Goal: Task Accomplishment & Management: Manage account settings

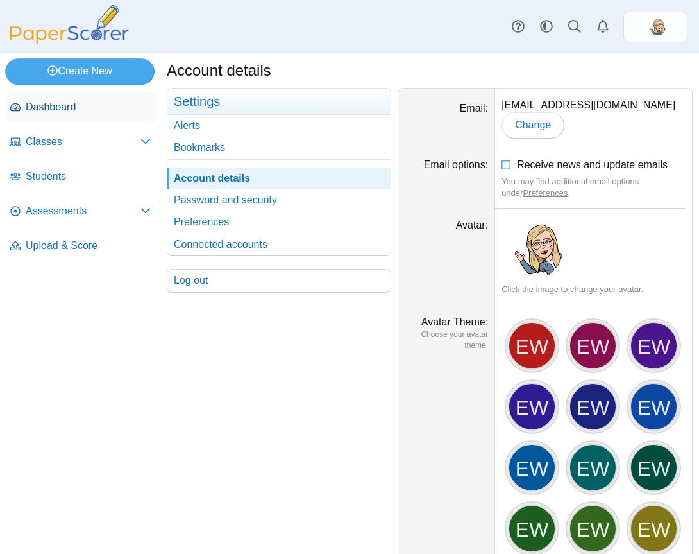
click at [62, 110] on span "Dashboard" at bounding box center [88, 107] width 125 height 14
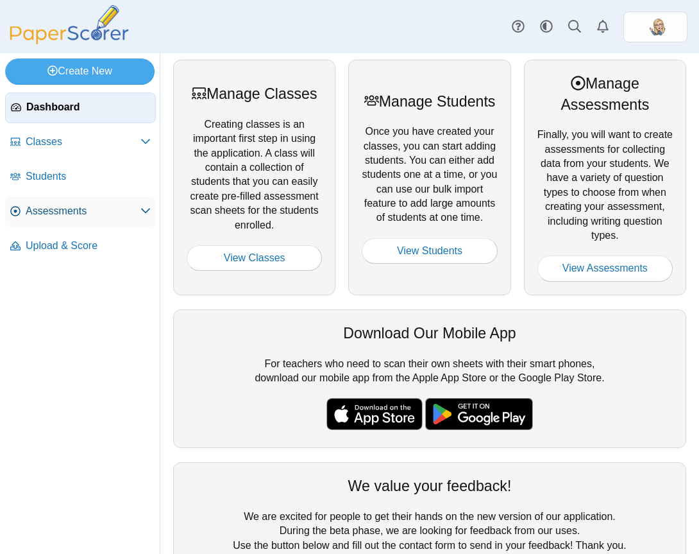
click at [144, 215] on icon at bounding box center [145, 210] width 10 height 10
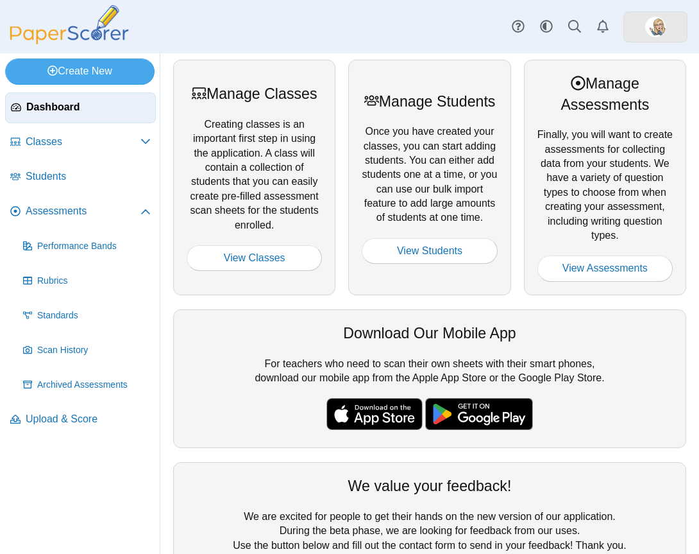
click at [672, 30] on link at bounding box center [655, 27] width 64 height 31
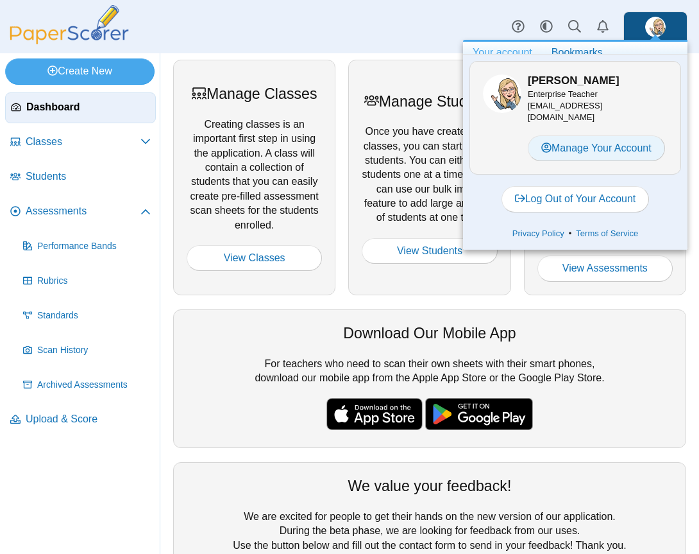
click at [583, 153] on link "Manage Your Account" at bounding box center [596, 148] width 137 height 26
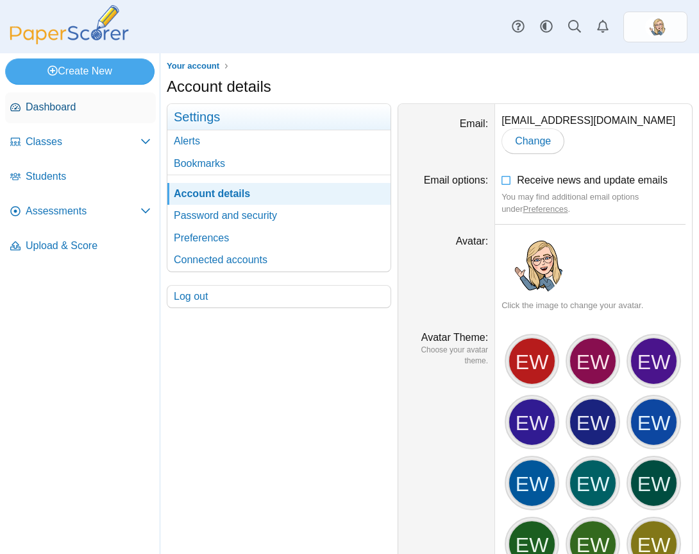
click at [57, 105] on span "Dashboard" at bounding box center [88, 107] width 125 height 14
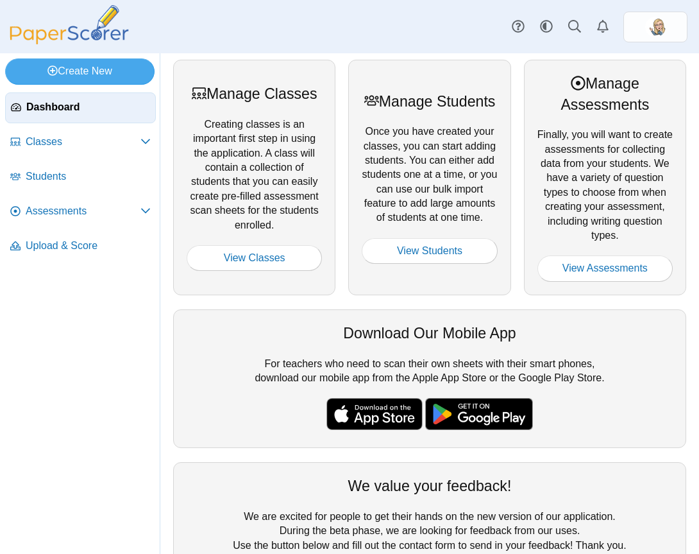
click at [440, 190] on div "Manage Students Once you have created your classes, you can start adding studen…" at bounding box center [429, 177] width 162 height 235
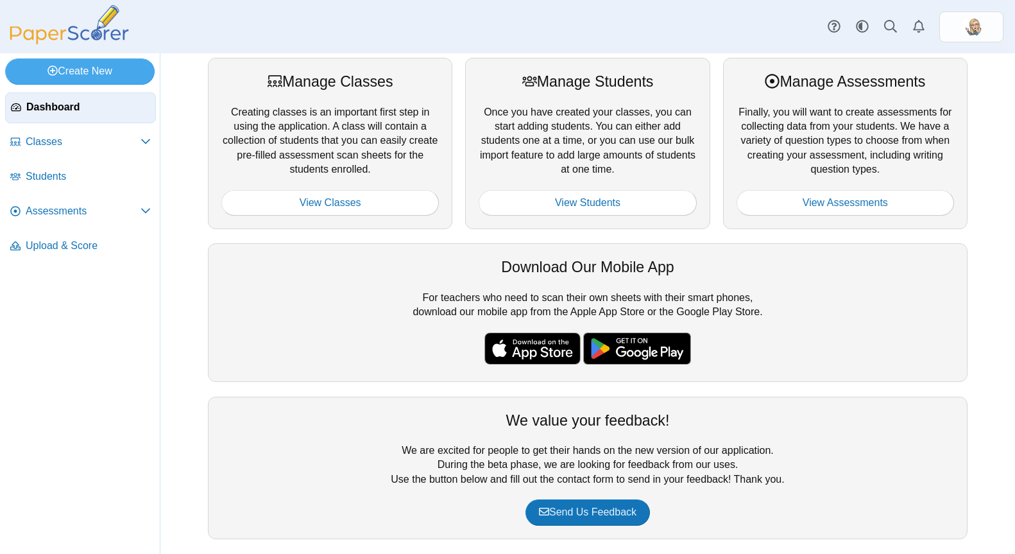
scroll to position [21, 0]
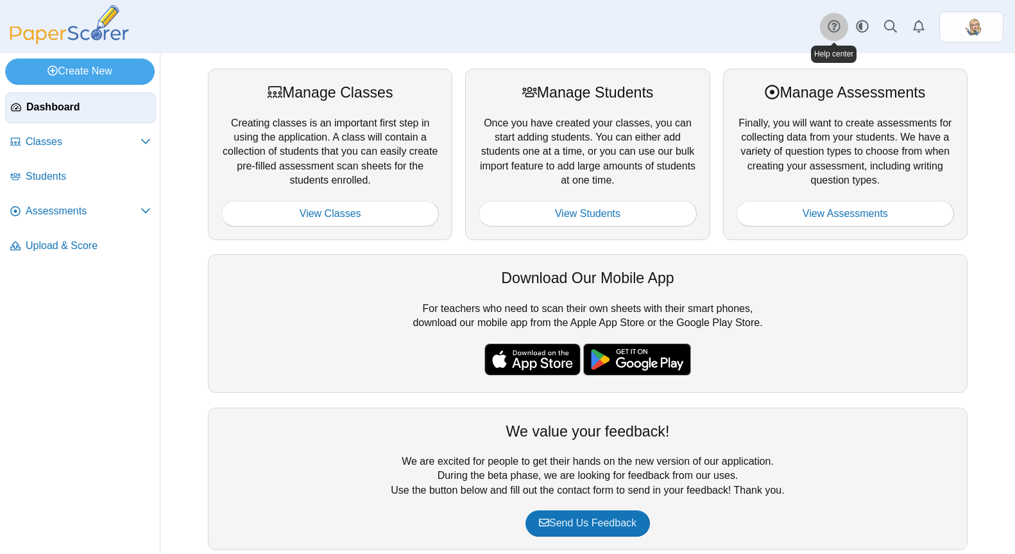
click at [841, 30] on link at bounding box center [834, 27] width 28 height 28
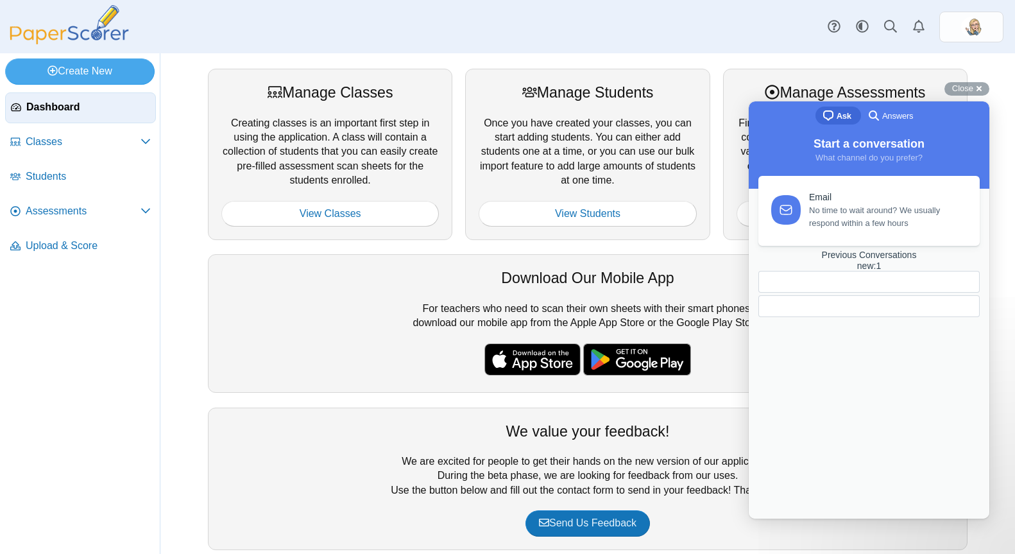
click at [899, 121] on span "Answers" at bounding box center [897, 116] width 31 height 13
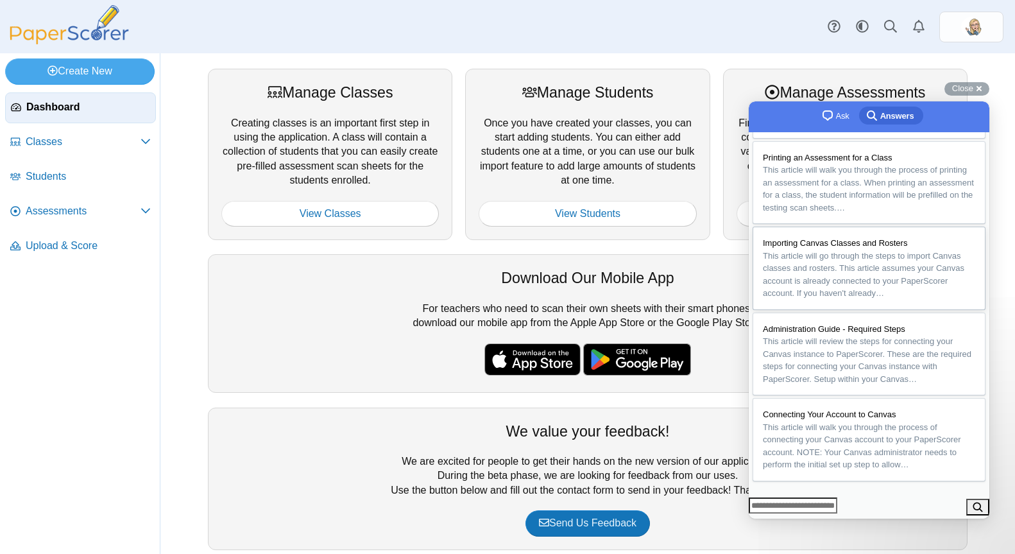
scroll to position [223, 0]
click at [974, 81] on div "Manage Classes Creating classes is an important first step in using the applica…" at bounding box center [587, 303] width 854 height 500
click at [974, 85] on div "Close cross-small" at bounding box center [966, 88] width 45 height 13
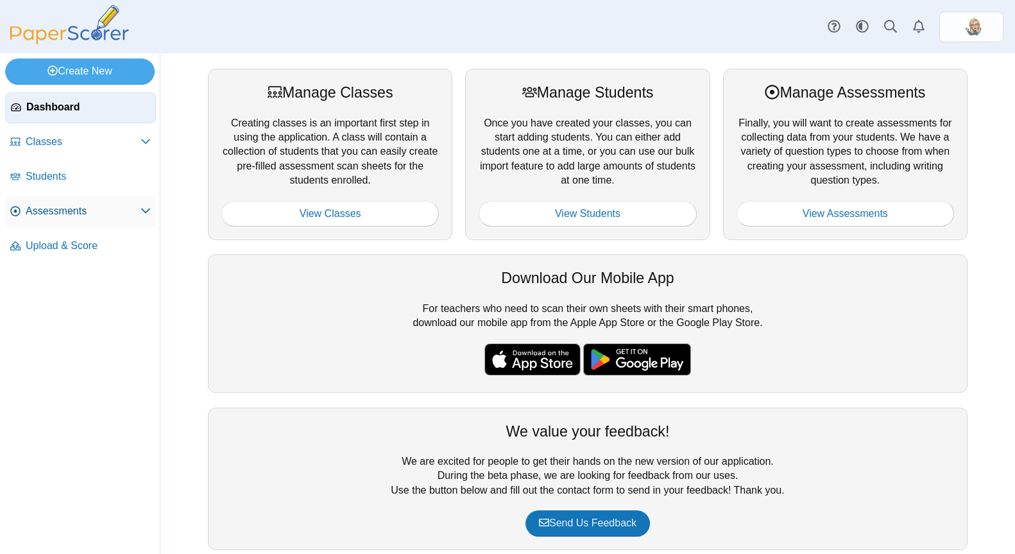
click at [120, 210] on span "Assessments" at bounding box center [83, 211] width 115 height 14
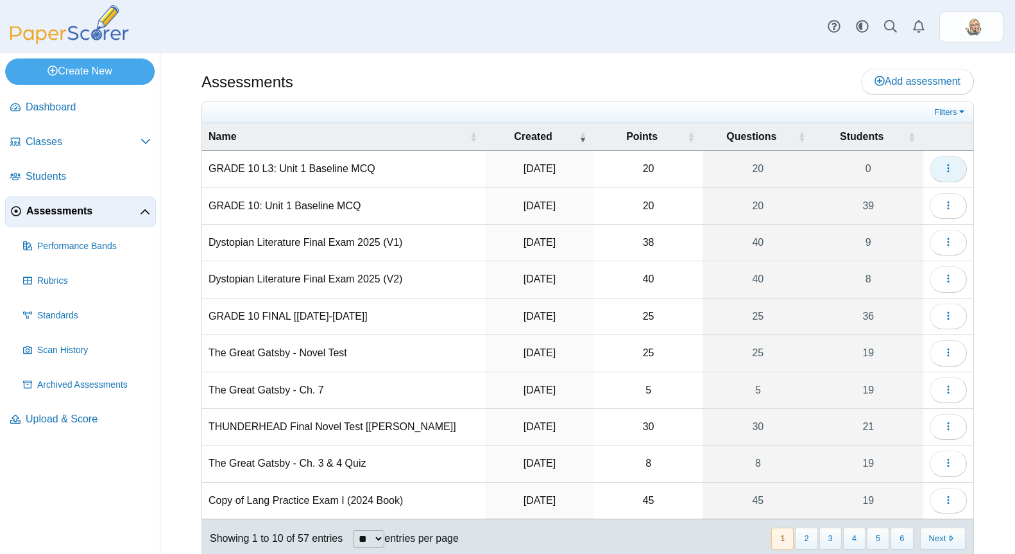
click at [945, 169] on button "button" at bounding box center [947, 169] width 37 height 26
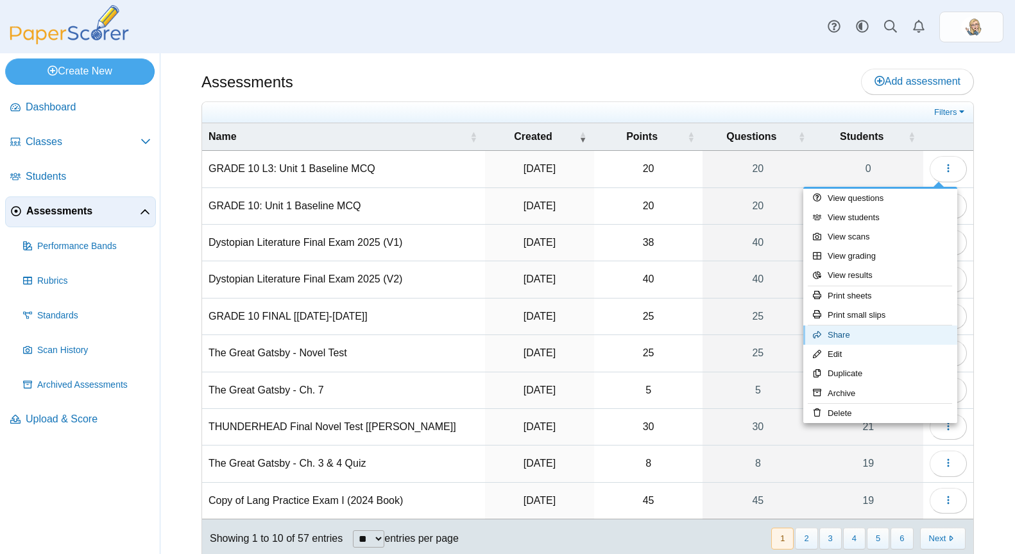
click at [882, 334] on link "Share" at bounding box center [880, 334] width 154 height 19
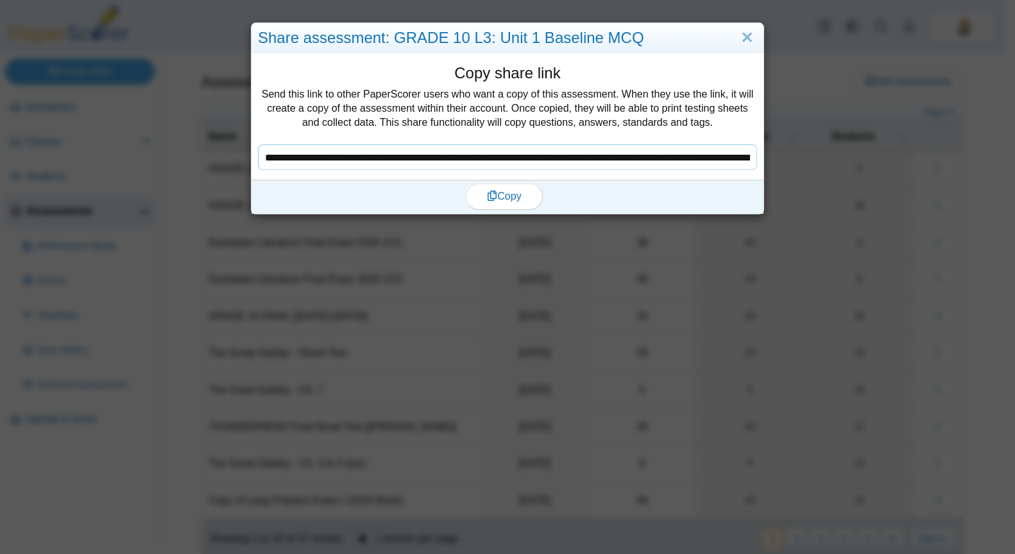
click at [580, 156] on input "**********" at bounding box center [507, 157] width 499 height 26
click at [609, 171] on dd "**********" at bounding box center [507, 116] width 512 height 127
click at [611, 167] on input "**********" at bounding box center [507, 157] width 499 height 26
click at [745, 38] on link "Close" at bounding box center [747, 38] width 20 height 22
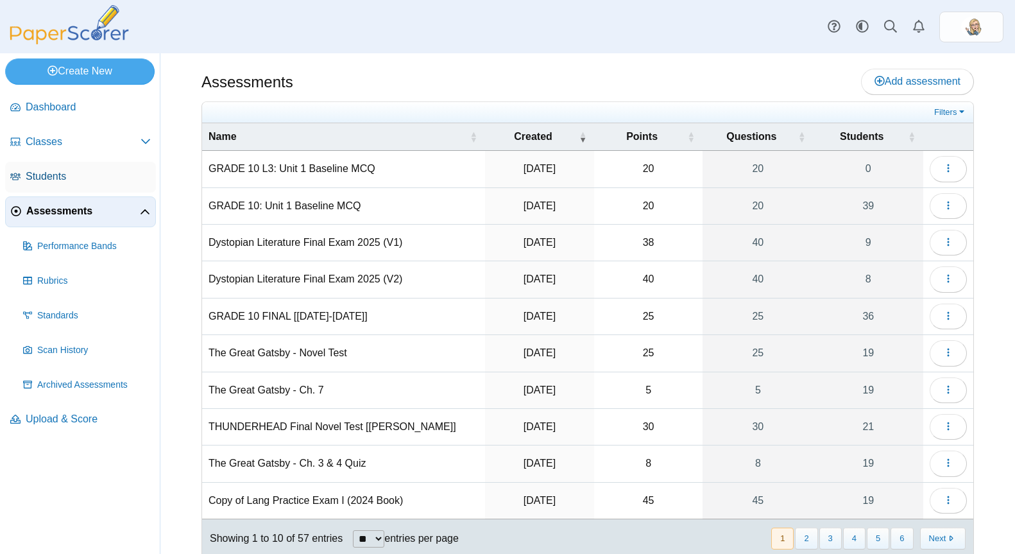
click at [85, 170] on span "Students" at bounding box center [88, 176] width 125 height 14
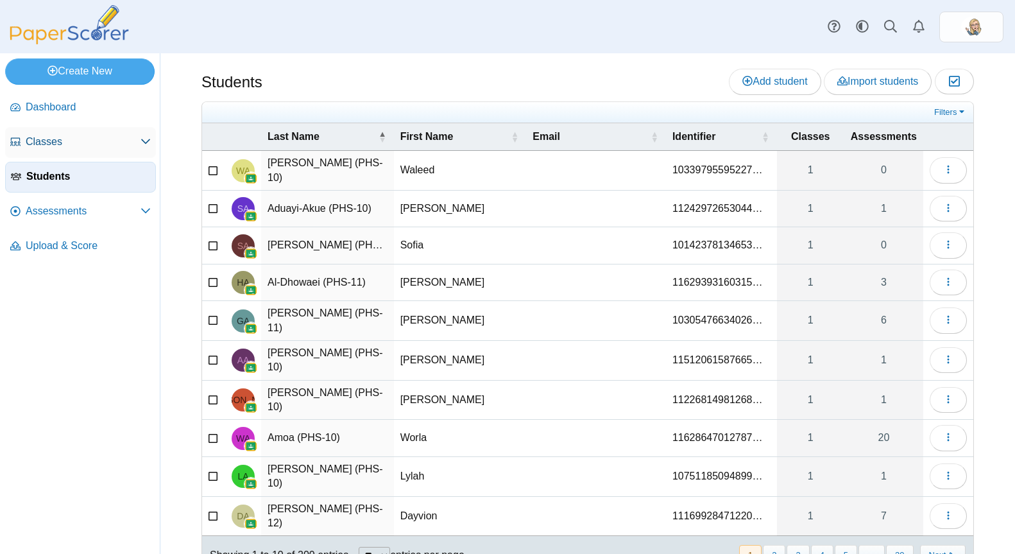
click at [85, 142] on span "Classes" at bounding box center [83, 142] width 115 height 14
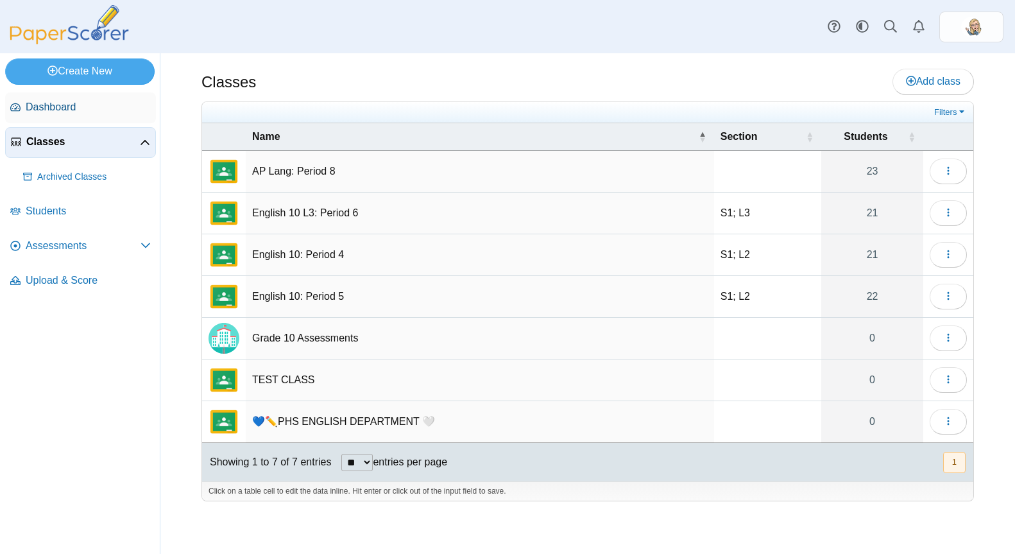
click at [86, 115] on link "Dashboard" at bounding box center [80, 107] width 151 height 31
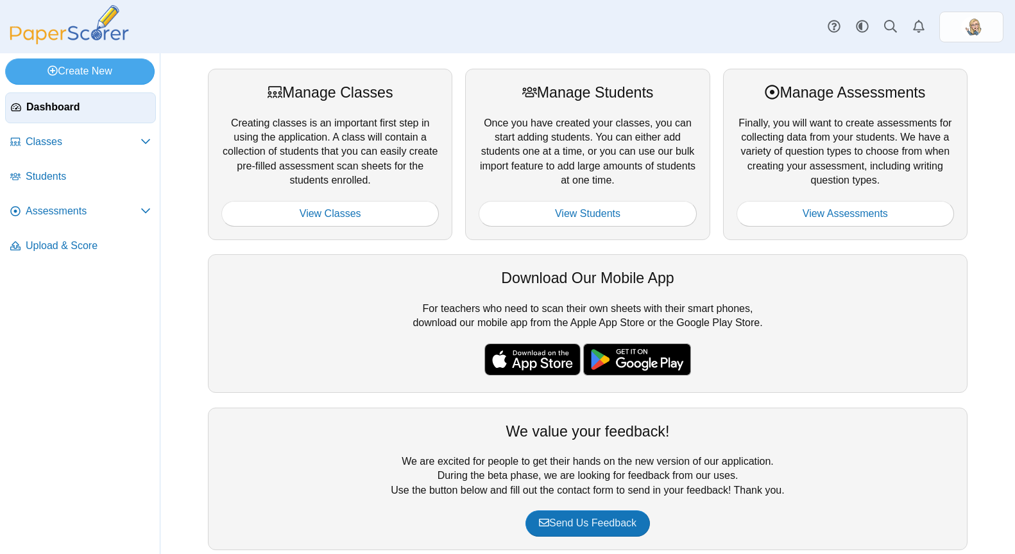
click at [527, 153] on div "Manage Students Once you have created your classes, you can start adding studen…" at bounding box center [587, 154] width 244 height 171
click at [601, 281] on div "Download Our Mobile App" at bounding box center [587, 277] width 732 height 21
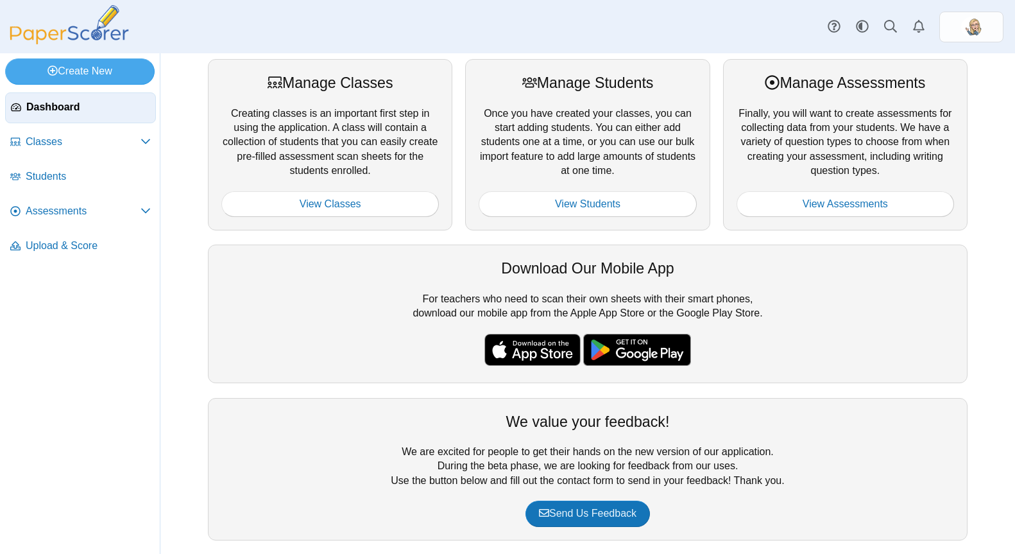
scroll to position [21, 0]
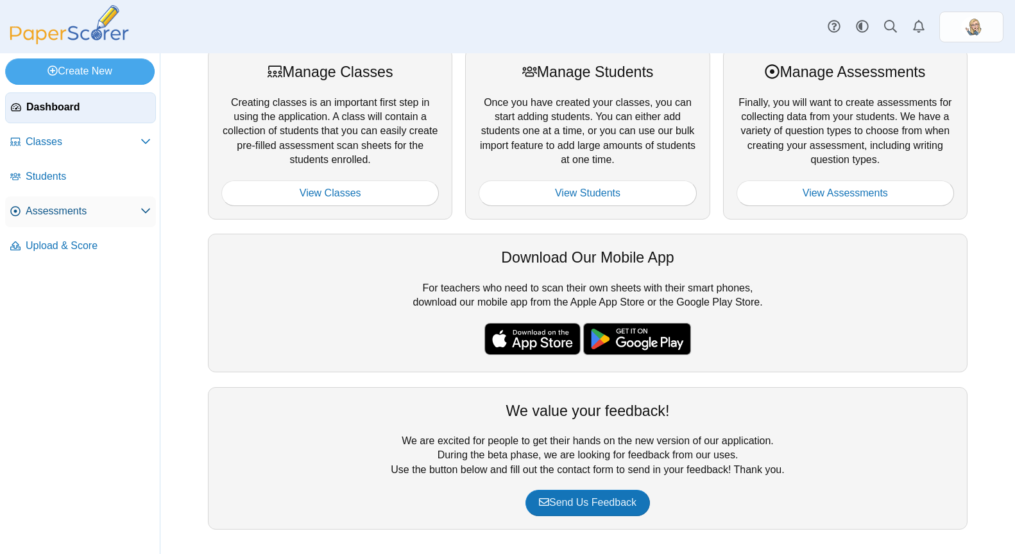
click at [142, 210] on use at bounding box center [145, 210] width 9 height 5
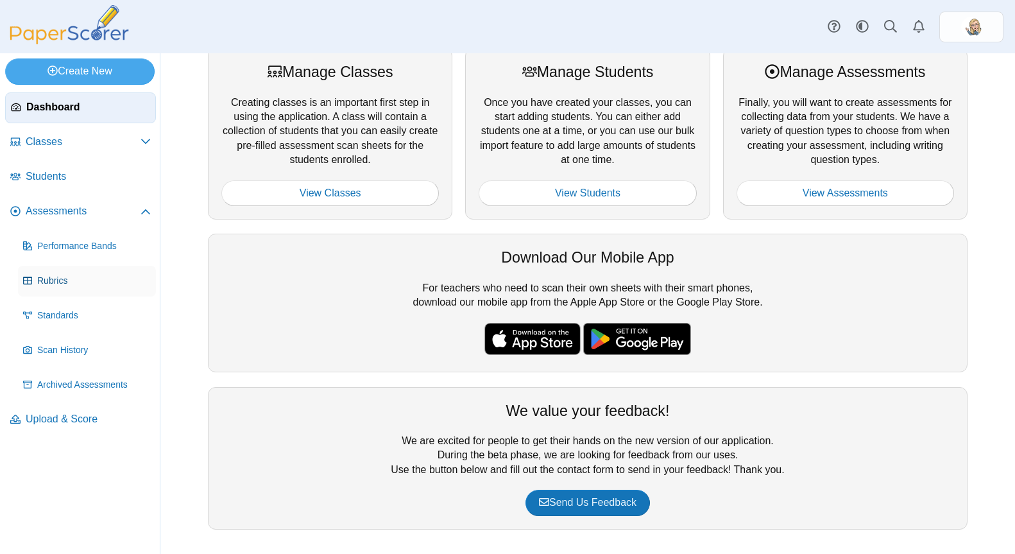
click at [85, 282] on span "Rubrics" at bounding box center [94, 281] width 114 height 13
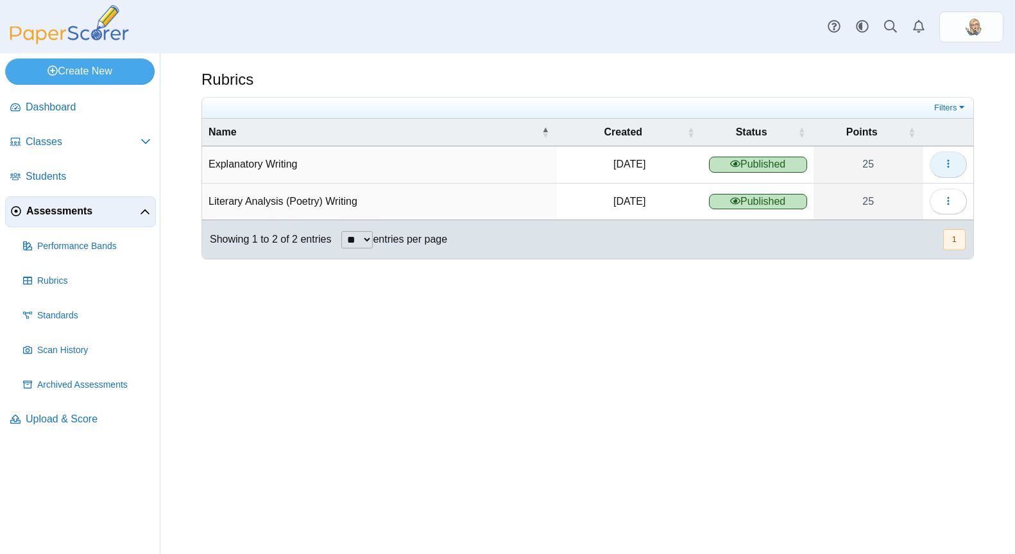
click at [956, 165] on button "button" at bounding box center [947, 164] width 37 height 26
click at [911, 194] on link "Details" at bounding box center [890, 193] width 154 height 19
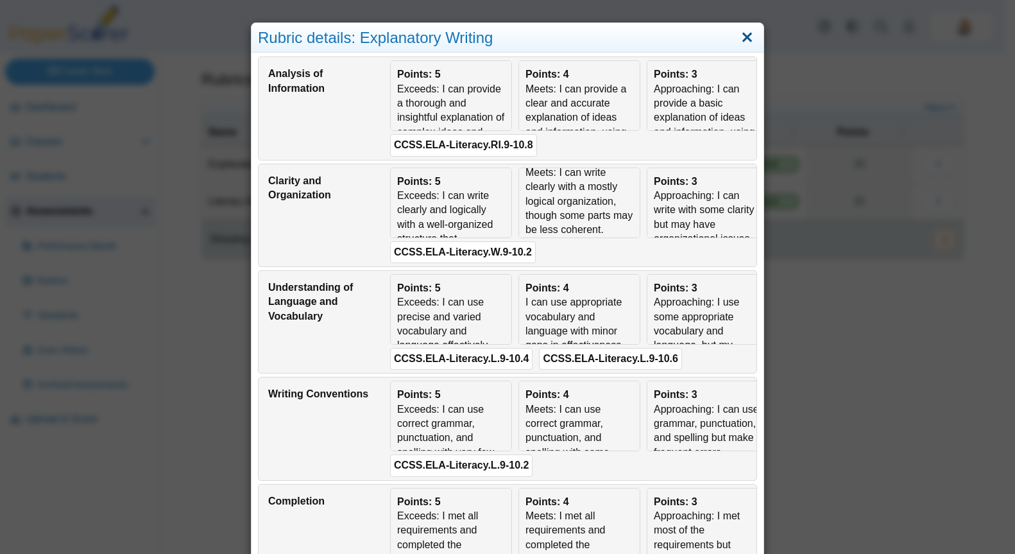
click at [741, 39] on link "Close" at bounding box center [747, 38] width 20 height 22
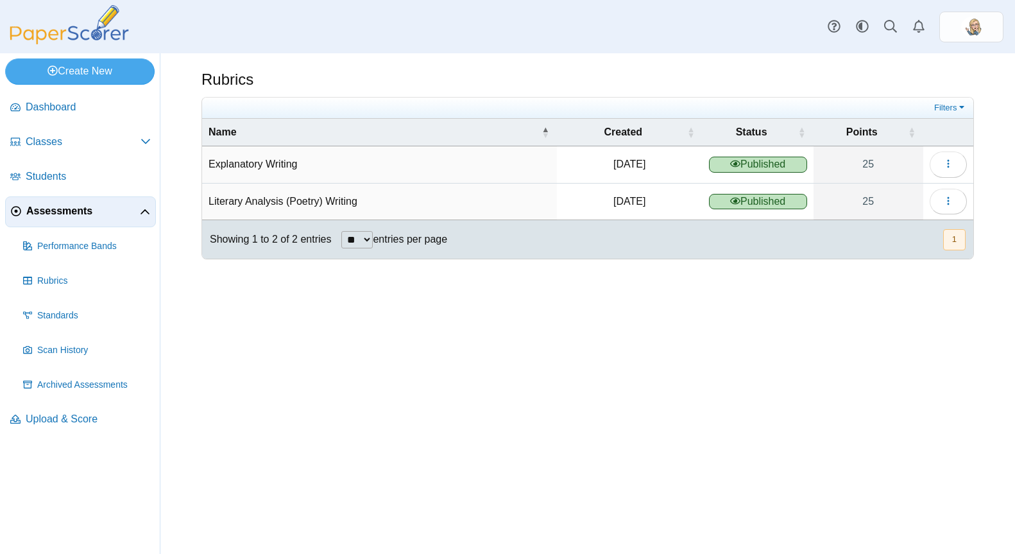
click at [251, 158] on td "Explanatory Writing" at bounding box center [379, 164] width 355 height 37
click at [260, 163] on td "Explanatory Writing" at bounding box center [379, 164] width 355 height 37
click at [938, 176] on button "button" at bounding box center [947, 164] width 37 height 26
click at [867, 170] on link "25" at bounding box center [868, 164] width 110 height 36
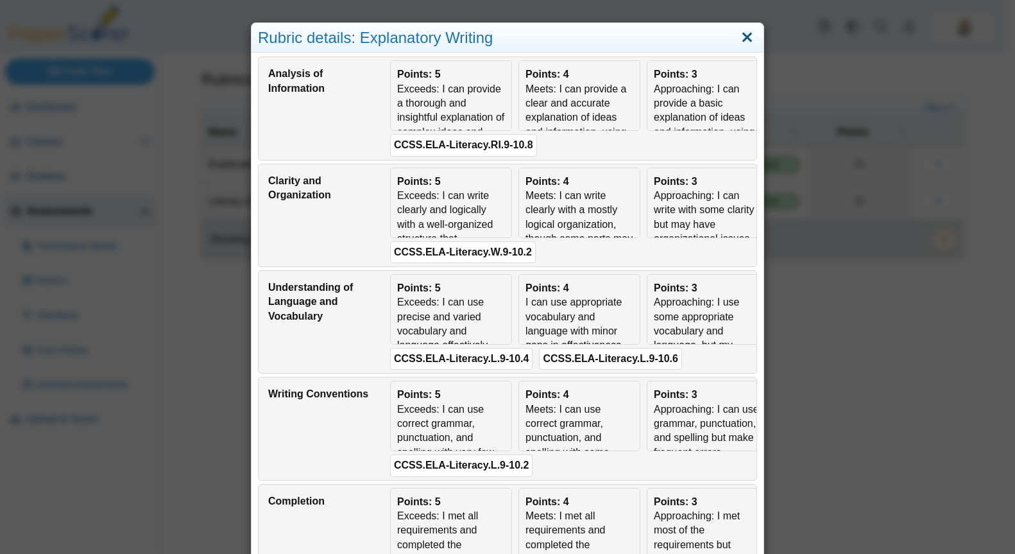
click at [738, 44] on link "Close" at bounding box center [747, 38] width 20 height 22
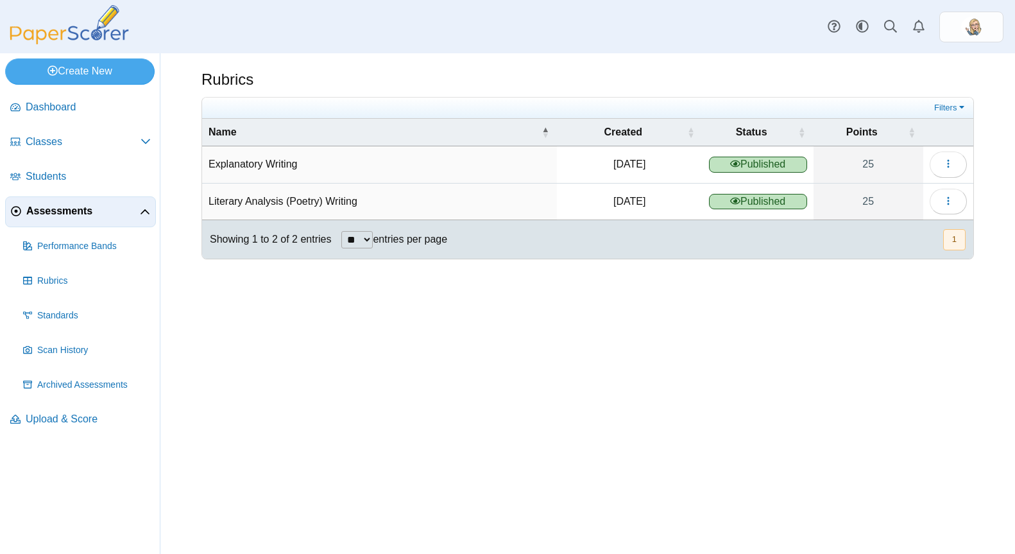
click at [132, 217] on span "Assessments" at bounding box center [83, 211] width 114 height 14
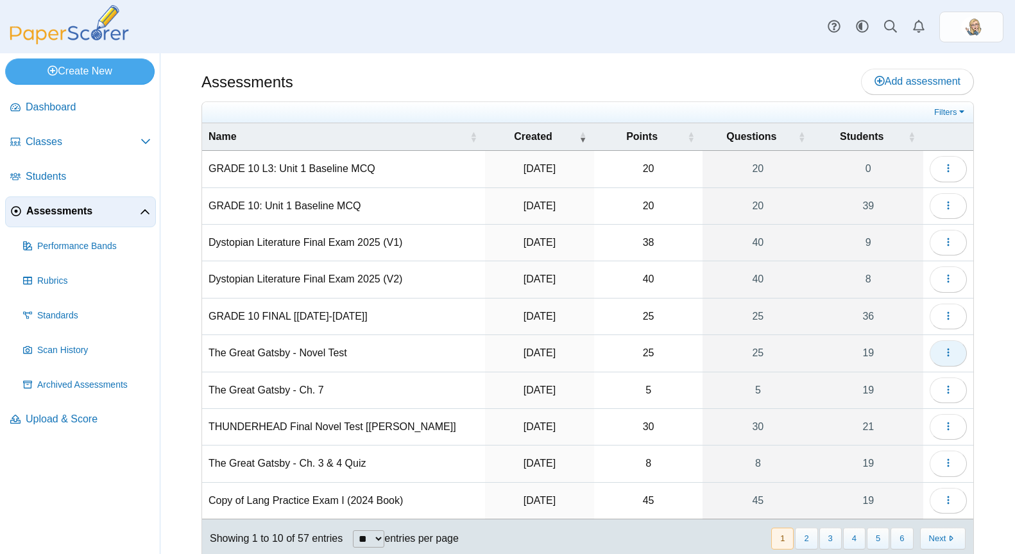
click at [936, 361] on button "button" at bounding box center [947, 353] width 37 height 26
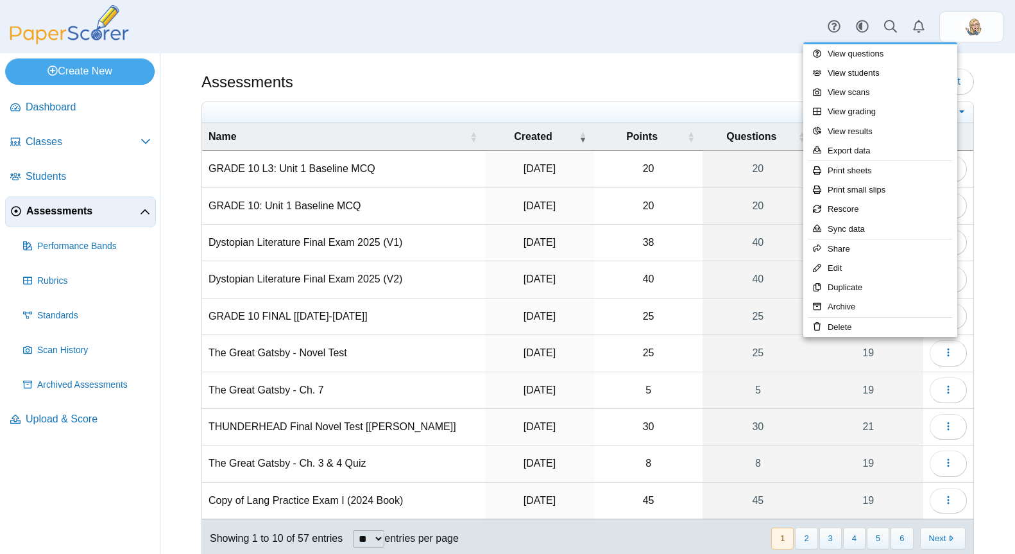
click at [486, 41] on div "Dashboard Classes Archived classes Students Assessments" at bounding box center [507, 26] width 1015 height 53
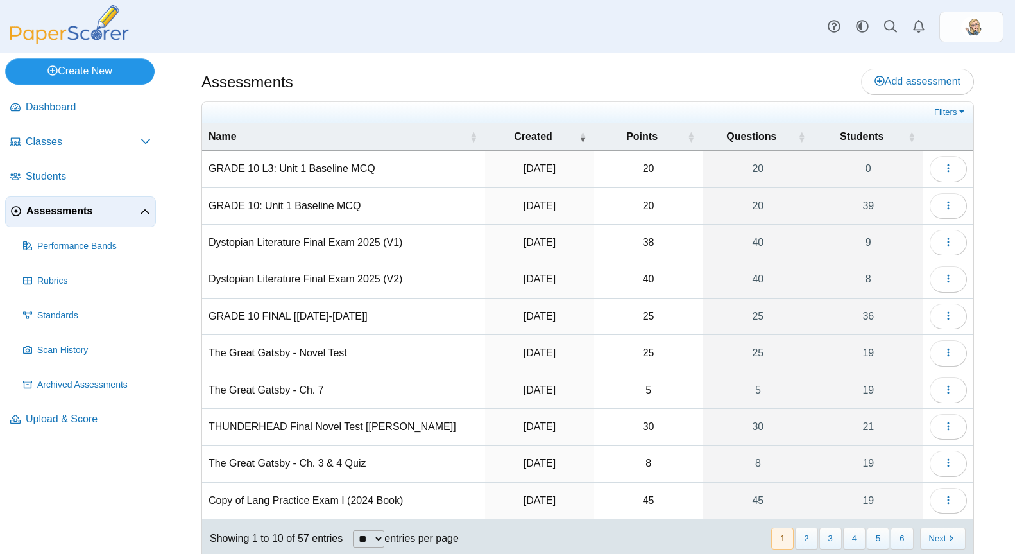
click at [67, 78] on link "Create New" at bounding box center [79, 71] width 149 height 26
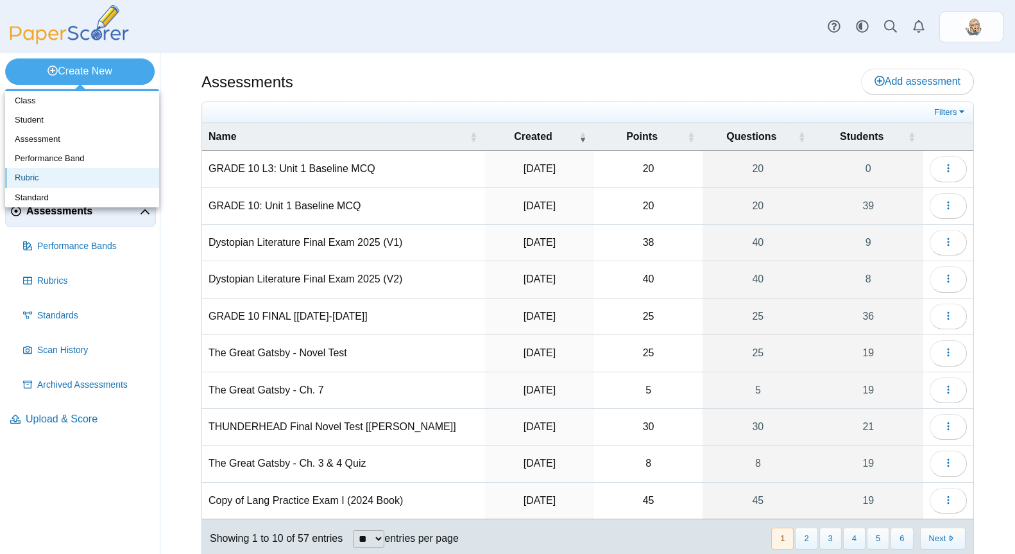
click at [78, 179] on link "Rubric" at bounding box center [82, 177] width 154 height 19
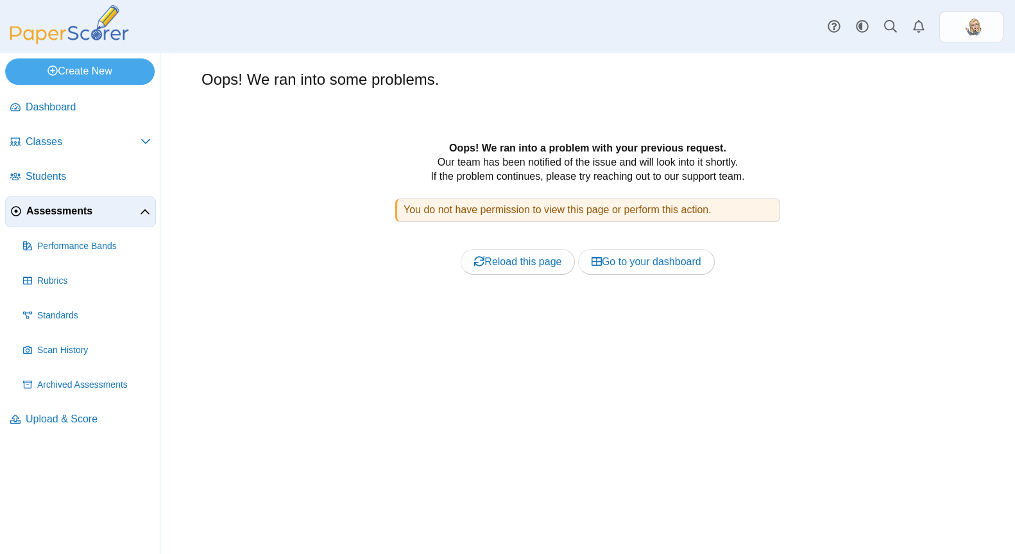
click at [579, 214] on div "You do not have permission to view this page or perform this action." at bounding box center [587, 209] width 385 height 23
click at [604, 264] on link "Go to your dashboard" at bounding box center [646, 262] width 137 height 26
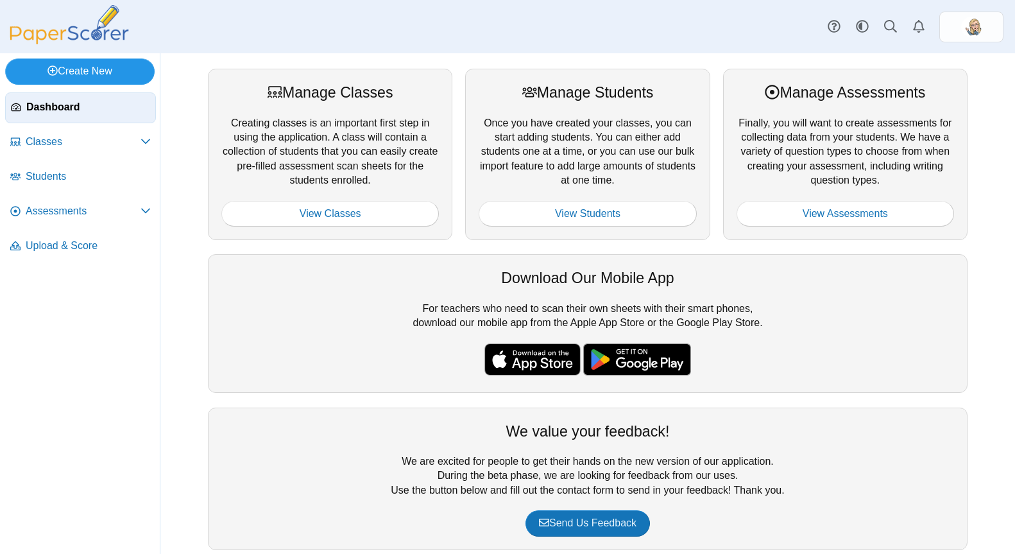
click at [81, 78] on link "Create New" at bounding box center [79, 71] width 149 height 26
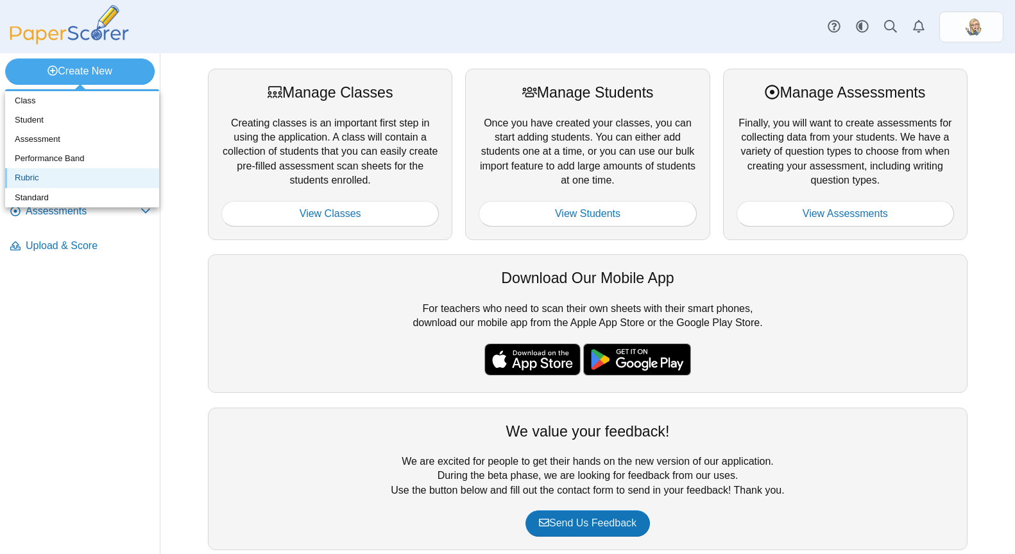
click at [79, 175] on link "Rubric" at bounding box center [82, 177] width 154 height 19
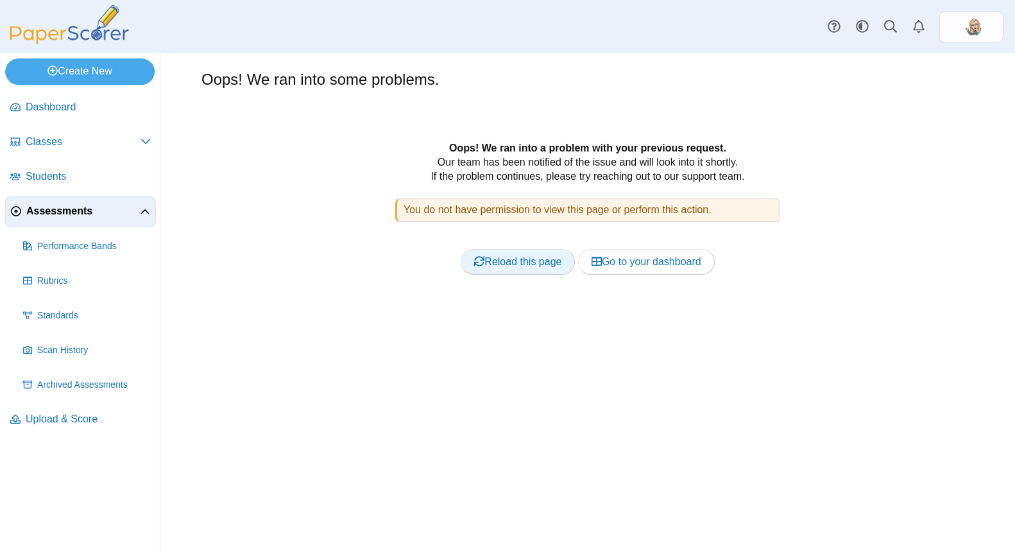
click at [509, 266] on link "Reload this page" at bounding box center [518, 262] width 114 height 26
click at [459, 152] on b "Oops! We ran into a problem with your previous request." at bounding box center [587, 147] width 277 height 11
click at [96, 271] on link "Rubrics" at bounding box center [87, 281] width 138 height 31
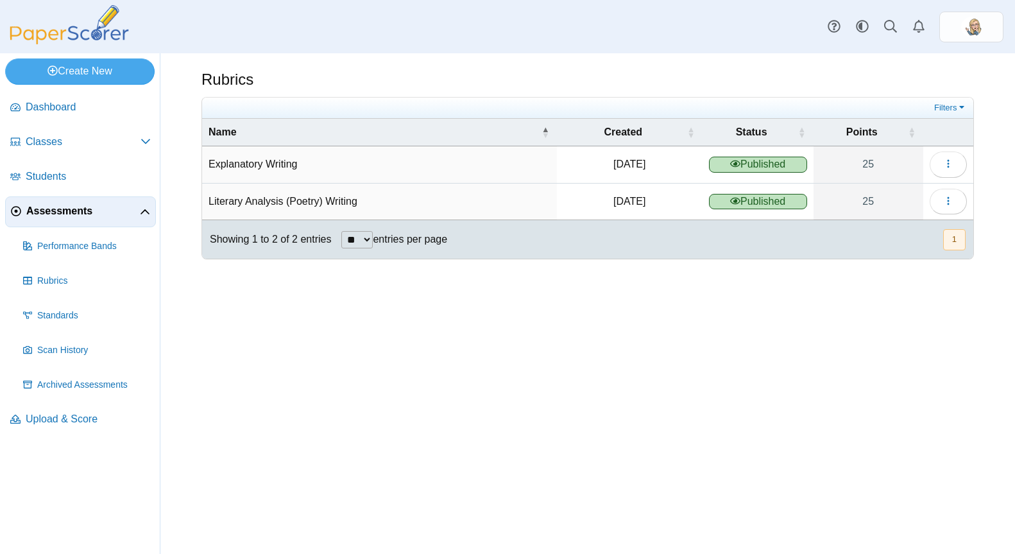
click at [434, 196] on td "Literary Analysis (Poetry) Writing" at bounding box center [379, 201] width 355 height 37
click at [339, 89] on div "Rubrics" at bounding box center [587, 81] width 772 height 25
click at [975, 26] on img at bounding box center [971, 27] width 21 height 21
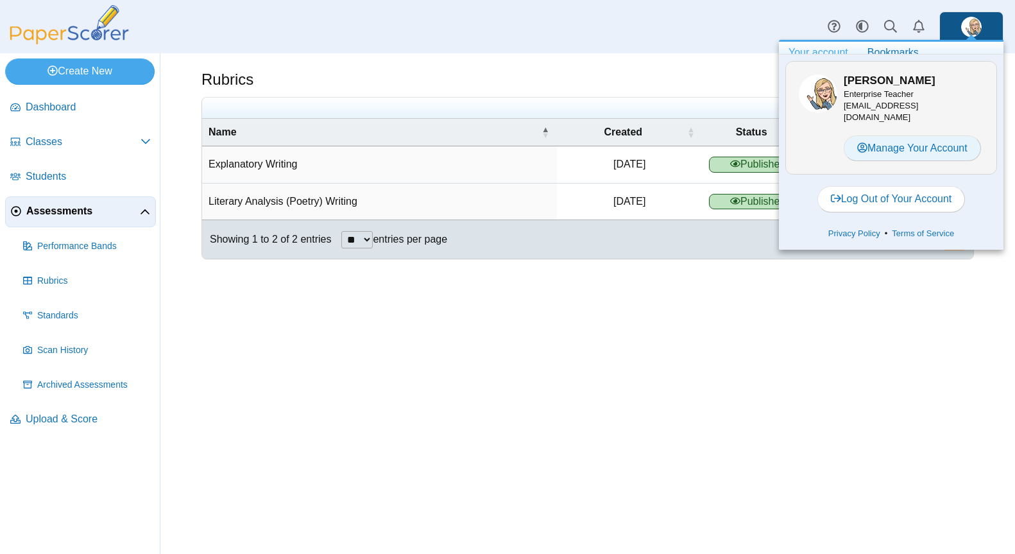
click at [924, 152] on link "Manage Your Account" at bounding box center [911, 148] width 137 height 26
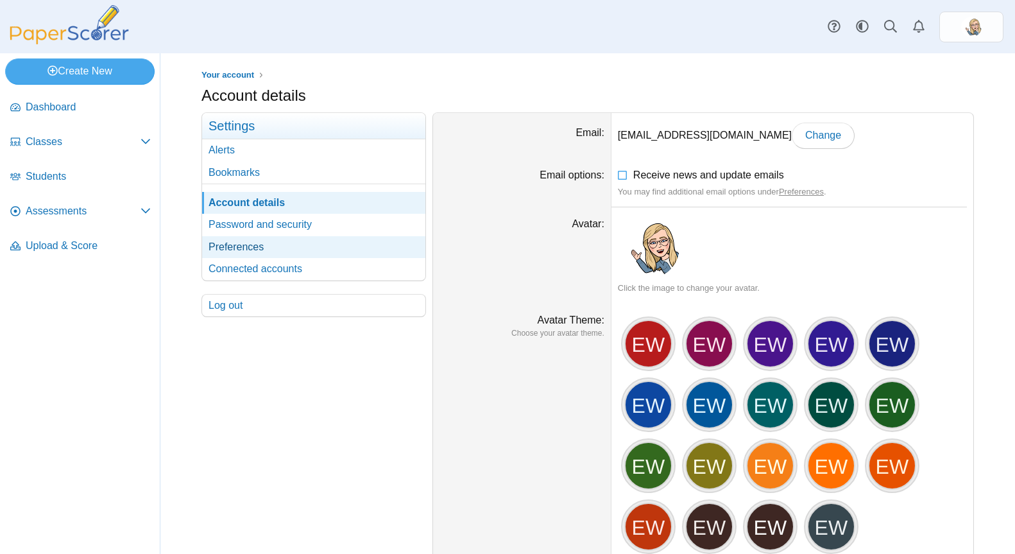
click at [303, 257] on link "Preferences" at bounding box center [313, 247] width 223 height 22
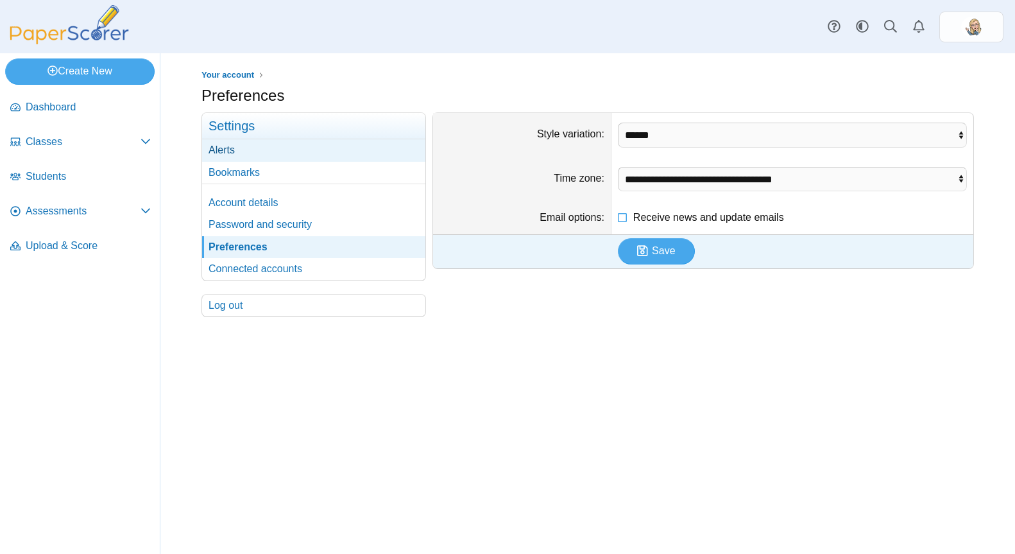
click at [243, 153] on link "Alerts" at bounding box center [313, 150] width 223 height 22
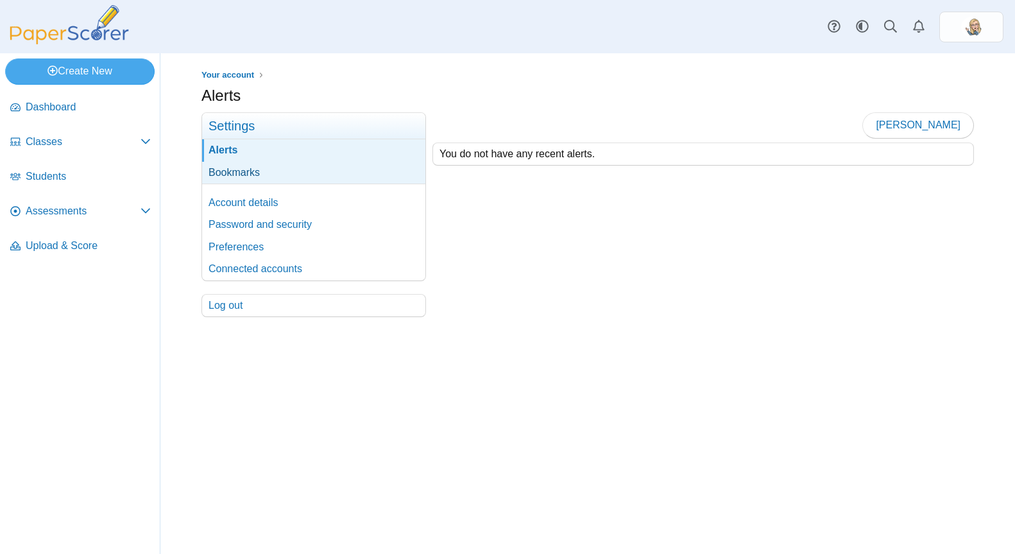
click at [250, 171] on link "Bookmarks" at bounding box center [313, 173] width 223 height 22
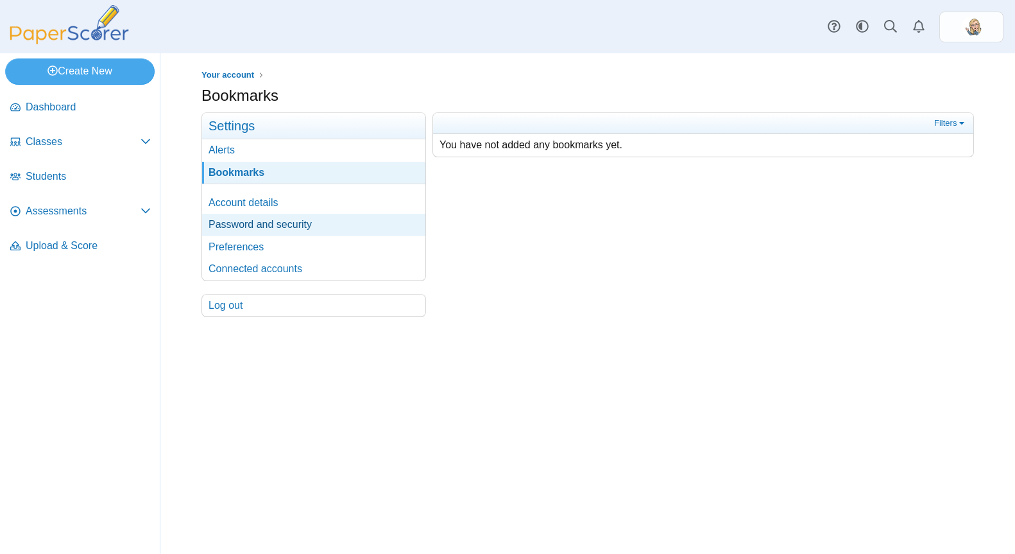
click at [263, 216] on link "Password and security" at bounding box center [313, 225] width 223 height 22
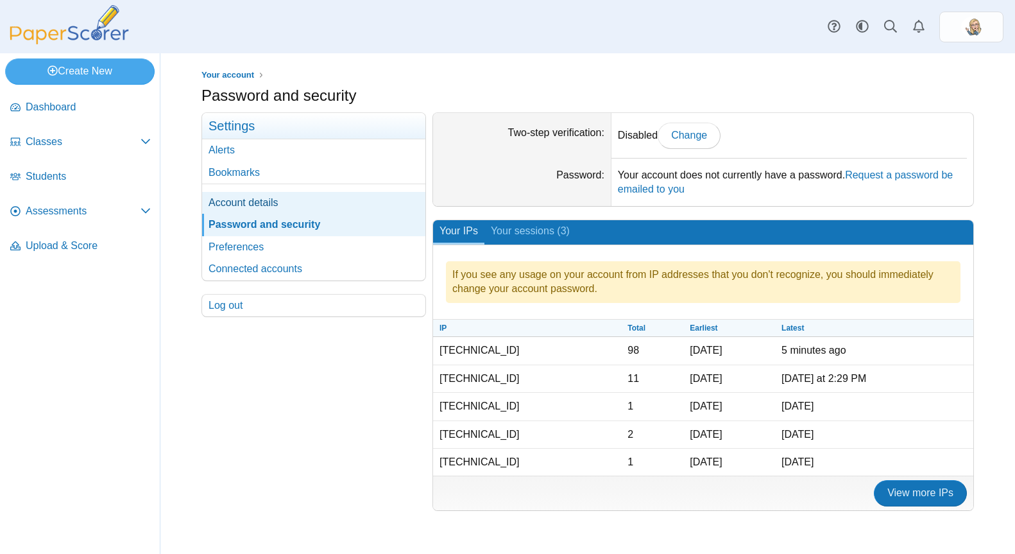
click at [257, 206] on link "Account details" at bounding box center [313, 203] width 223 height 22
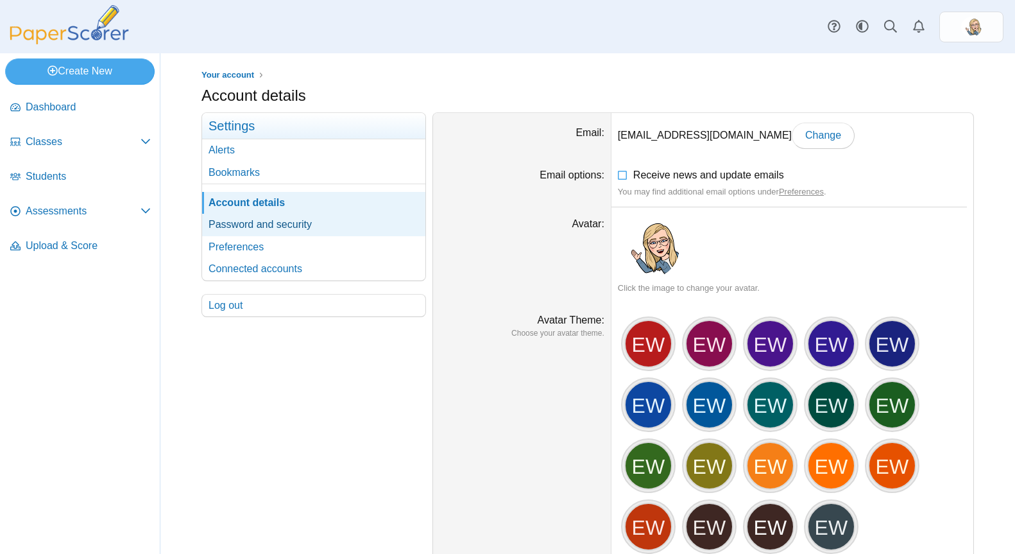
click at [260, 224] on link "Password and security" at bounding box center [313, 225] width 223 height 22
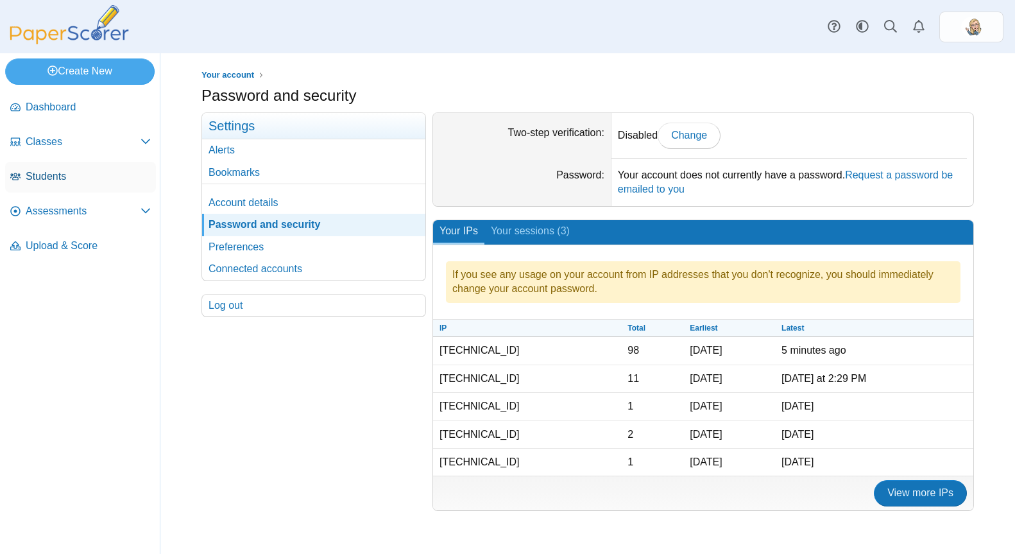
click at [123, 179] on span "Students" at bounding box center [88, 176] width 125 height 14
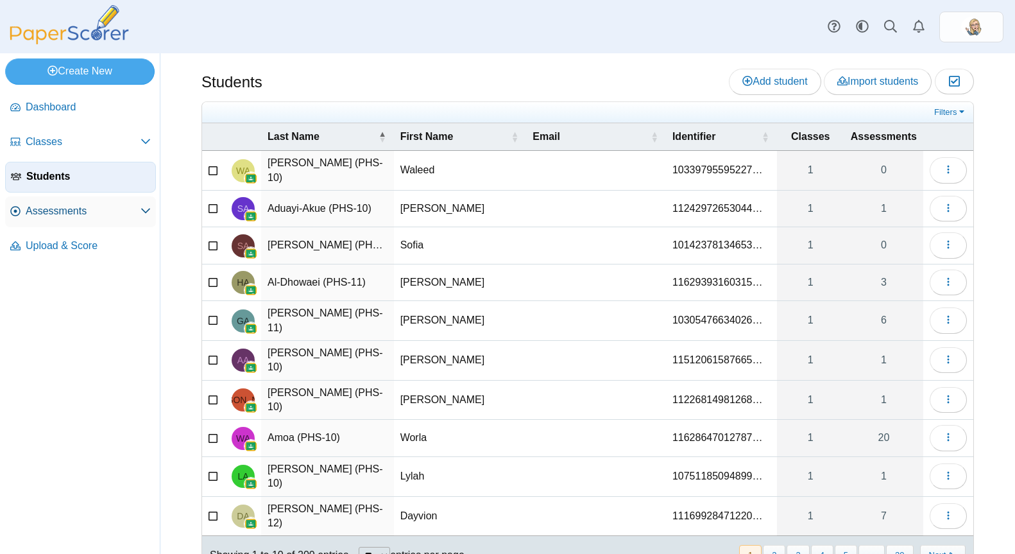
click at [114, 214] on span "Assessments" at bounding box center [83, 211] width 115 height 14
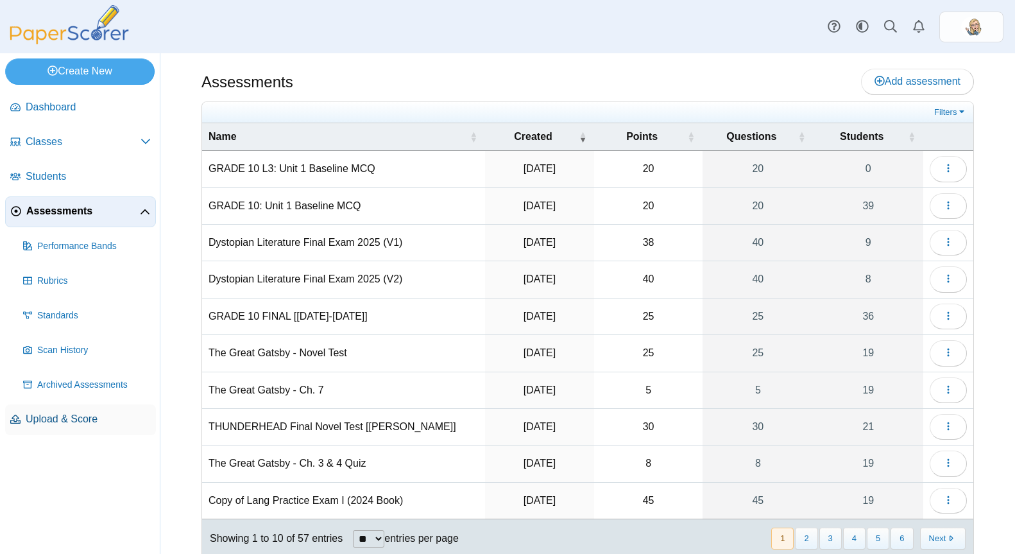
click at [85, 427] on link "Upload & Score" at bounding box center [80, 419] width 151 height 31
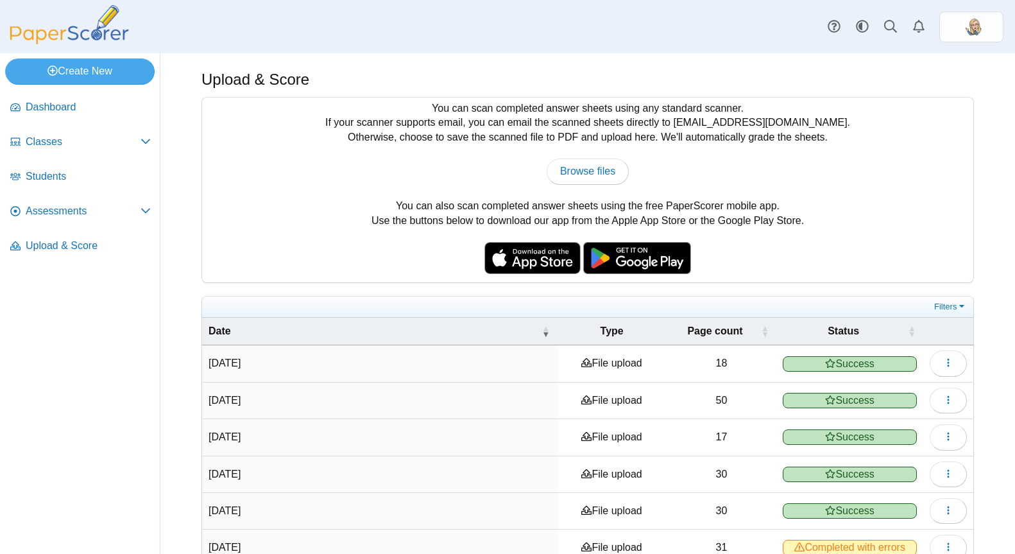
click at [203, 201] on div "You can scan completed answer sheets using any standard scanner. If your scanne…" at bounding box center [587, 189] width 771 height 185
click at [62, 214] on span "Assessments" at bounding box center [83, 211] width 115 height 14
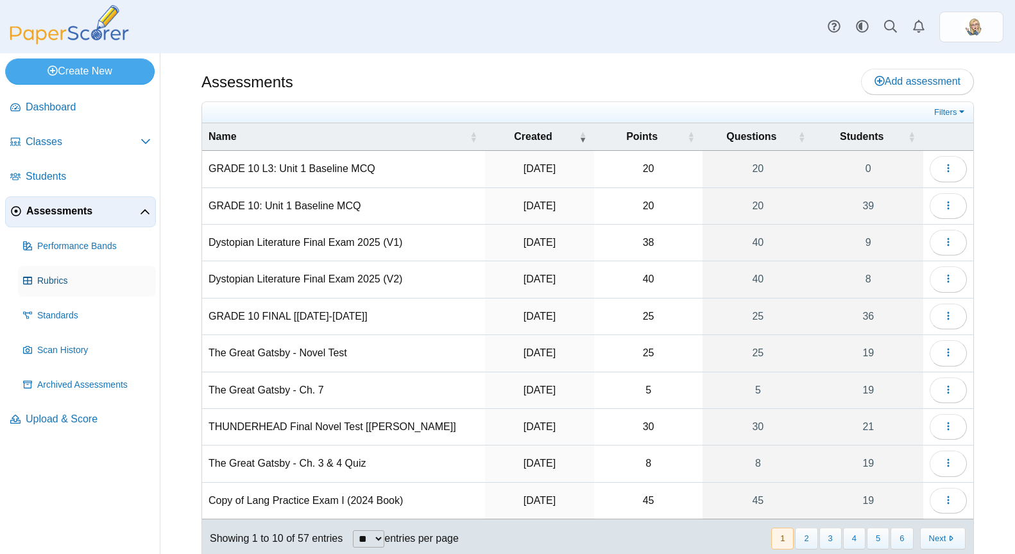
click at [97, 280] on span "Rubrics" at bounding box center [94, 281] width 114 height 13
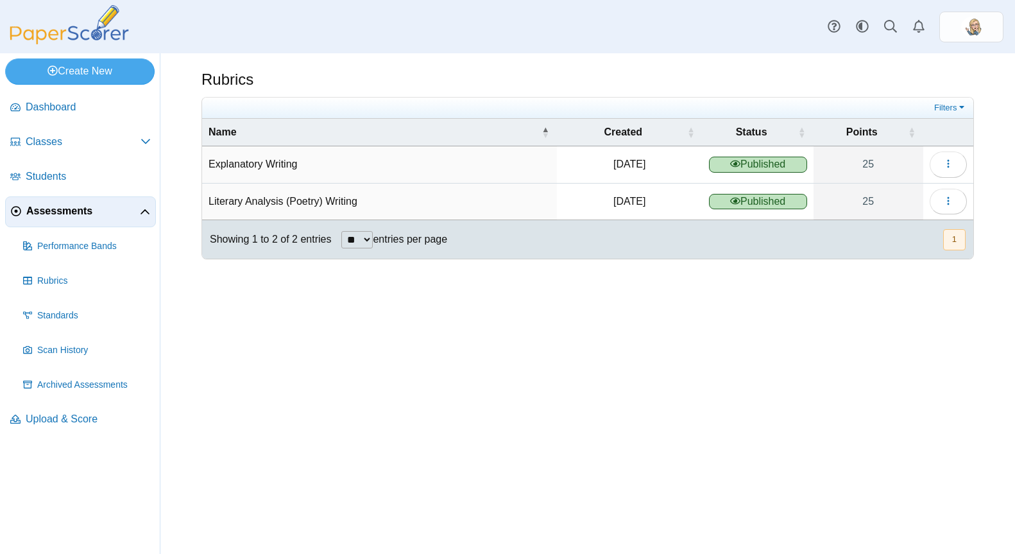
drag, startPoint x: 273, startPoint y: 200, endPoint x: 296, endPoint y: 194, distance: 24.0
click at [274, 200] on td "Literary Analysis (Poetry) Writing" at bounding box center [379, 201] width 355 height 37
click at [956, 199] on button "button" at bounding box center [947, 202] width 37 height 26
click at [903, 230] on link "Details" at bounding box center [890, 230] width 154 height 19
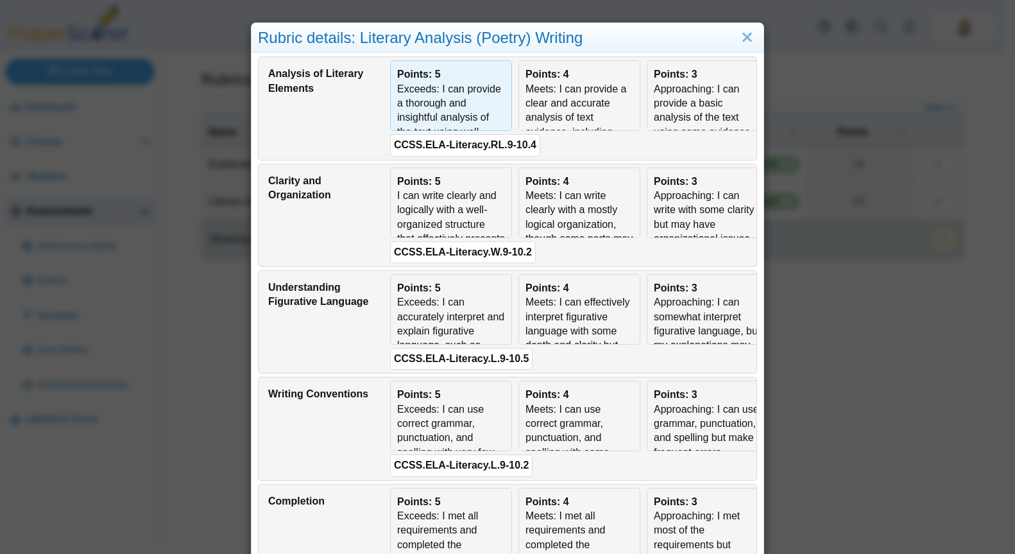
click at [427, 115] on div "Exceeds: I can provide a thorough and insightful analysis of the text using wel…" at bounding box center [451, 147] width 108 height 130
type input "*"
click at [427, 115] on div "Exceeds: I can provide a thorough and insightful analysis of the text using wel…" at bounding box center [451, 147] width 108 height 130
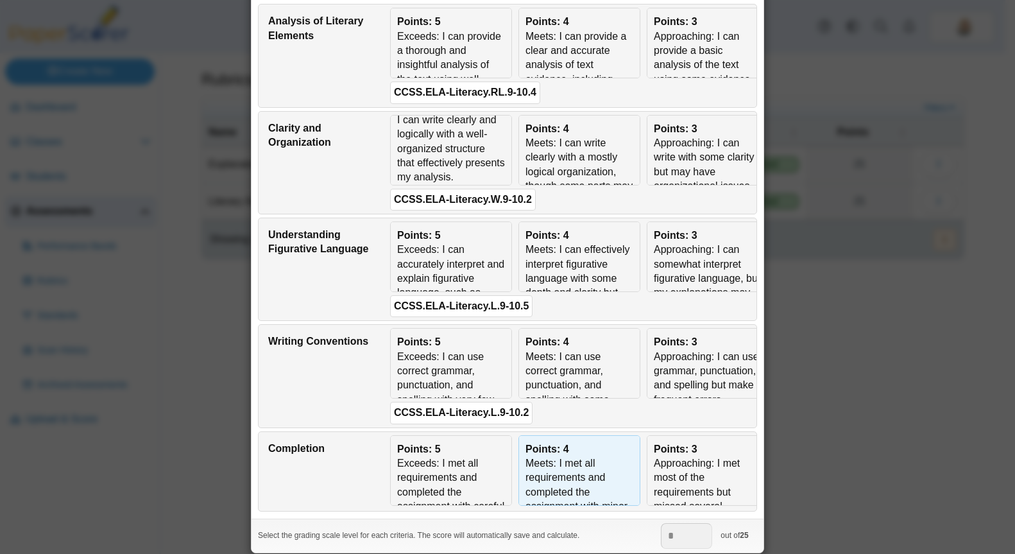
scroll to position [105, 0]
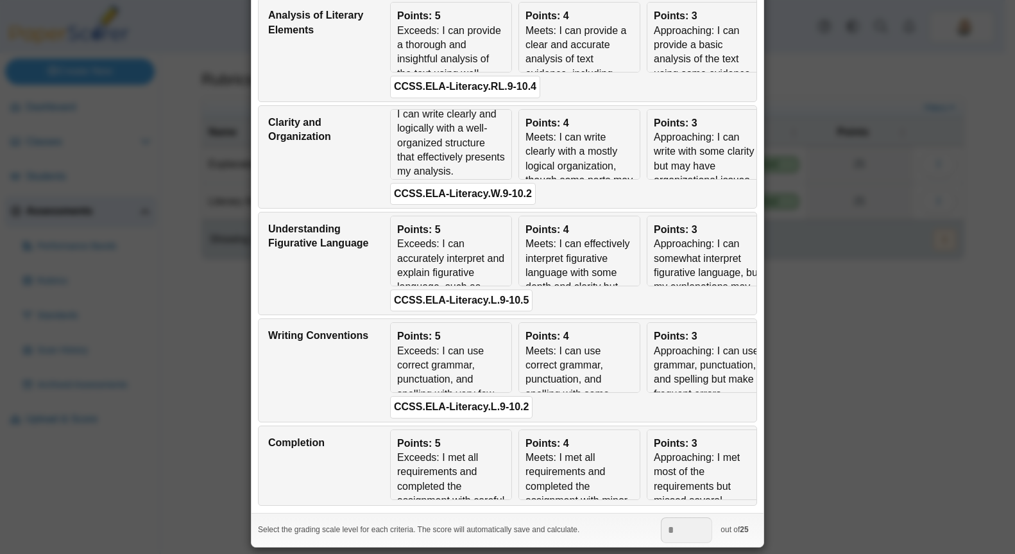
click at [729, 527] on div "out of 25" at bounding box center [734, 530] width 45 height 26
click at [797, 47] on div "Rubric details: Literary Analysis (Poetry) Writing Analysis of Literary Element…" at bounding box center [507, 277] width 1015 height 554
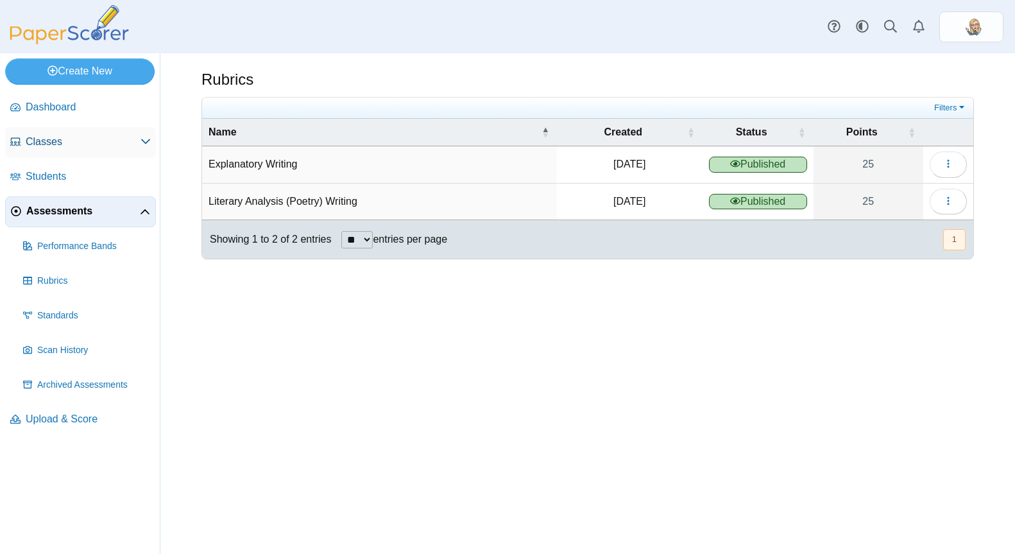
click at [146, 133] on link "Classes" at bounding box center [80, 142] width 151 height 31
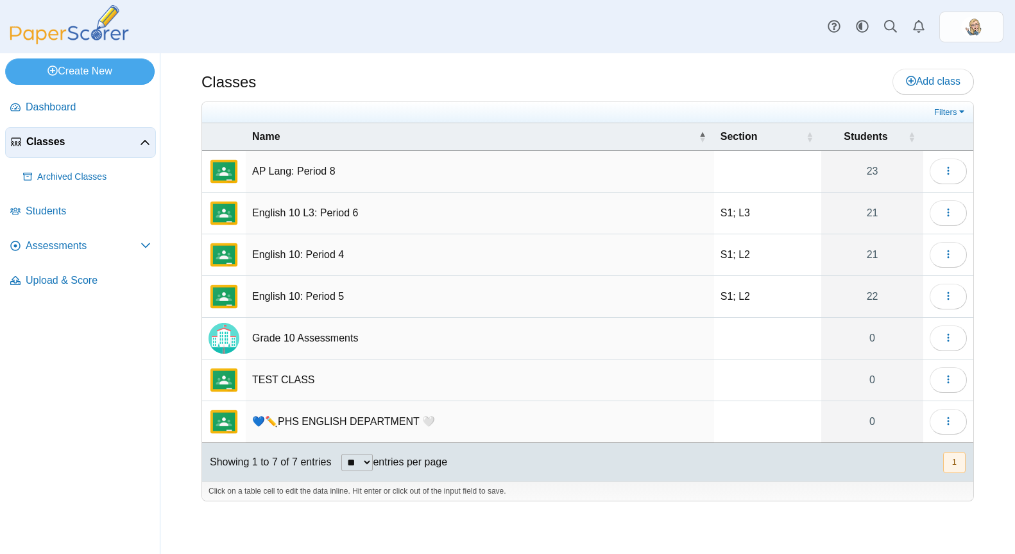
click at [139, 230] on li "Students" at bounding box center [80, 213] width 151 height 35
click at [144, 240] on icon at bounding box center [145, 245] width 10 height 10
click at [96, 273] on link "Performance Bands" at bounding box center [87, 281] width 138 height 31
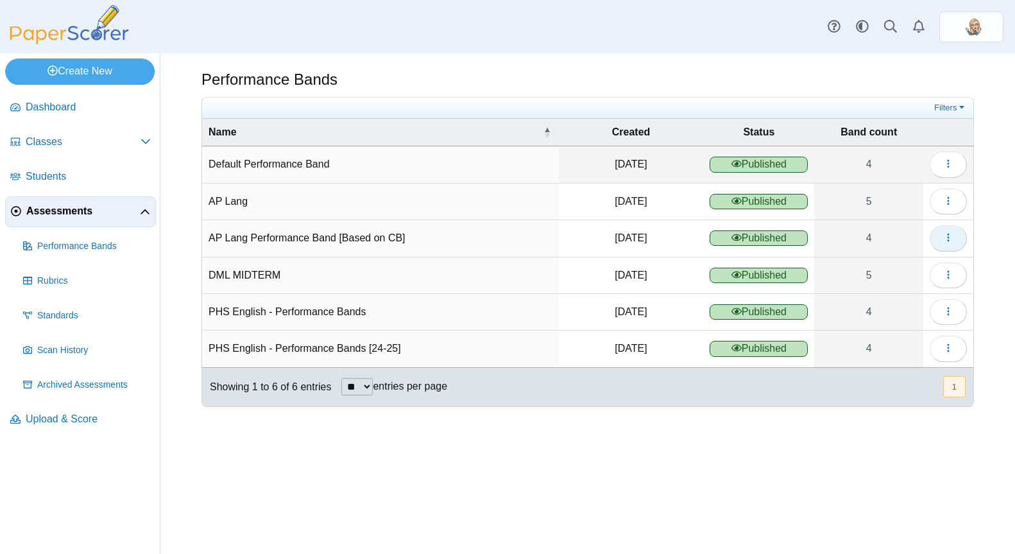
click at [934, 228] on button "button" at bounding box center [947, 238] width 37 height 26
click at [975, 237] on div "Performance Bands Filters Show only:" at bounding box center [587, 303] width 854 height 500
click at [463, 368] on div "Showing 1 to 6 of 6 entries ** ** ** *** entries per page « Prev 1 Next »" at bounding box center [587, 387] width 771 height 38
click at [461, 357] on td "PHS English - Performance Bands [24-25]" at bounding box center [380, 348] width 357 height 37
click at [949, 111] on link "Filters" at bounding box center [950, 107] width 39 height 13
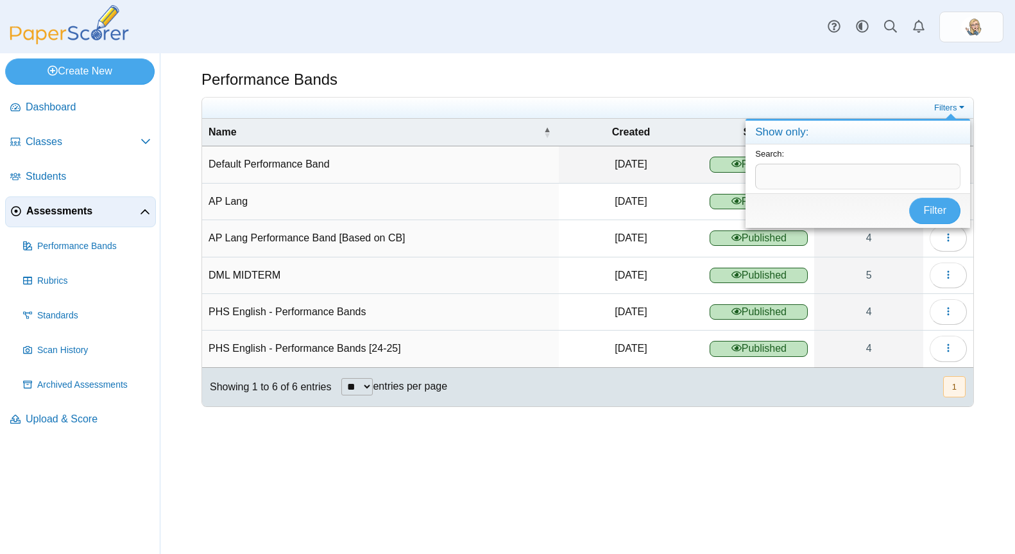
click at [504, 61] on div "Performance Bands Filters" at bounding box center [587, 303] width 854 height 500
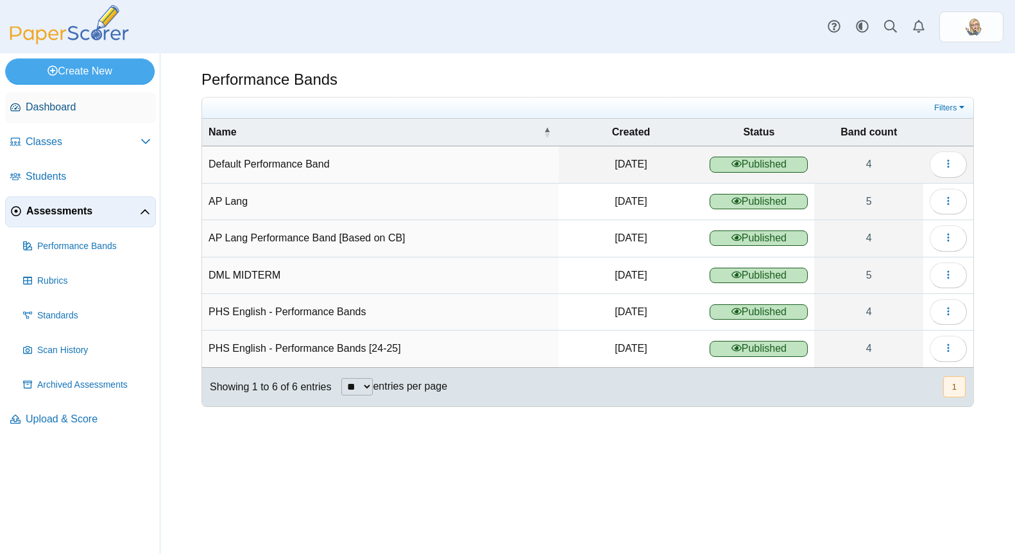
click at [78, 121] on link "Dashboard" at bounding box center [80, 107] width 151 height 31
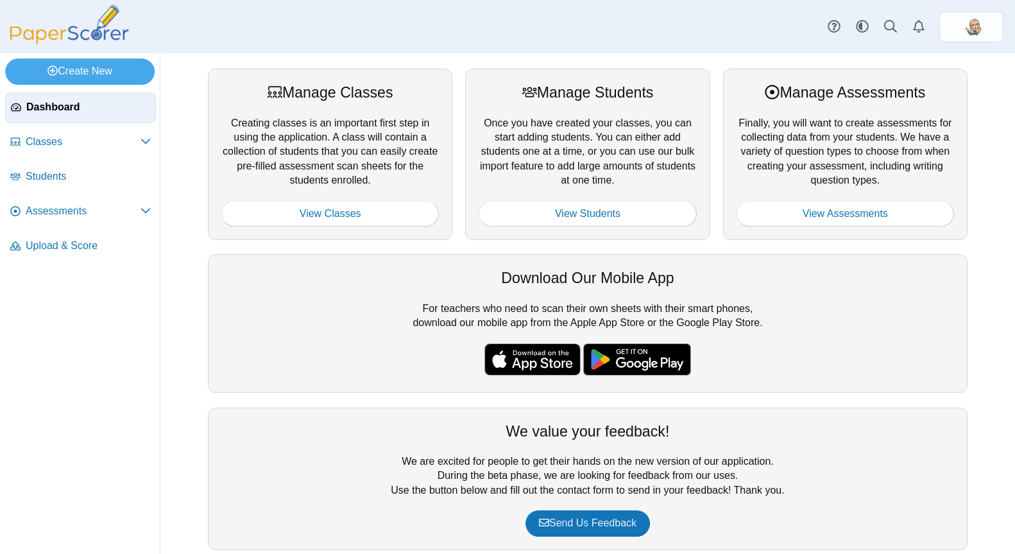
scroll to position [21, 0]
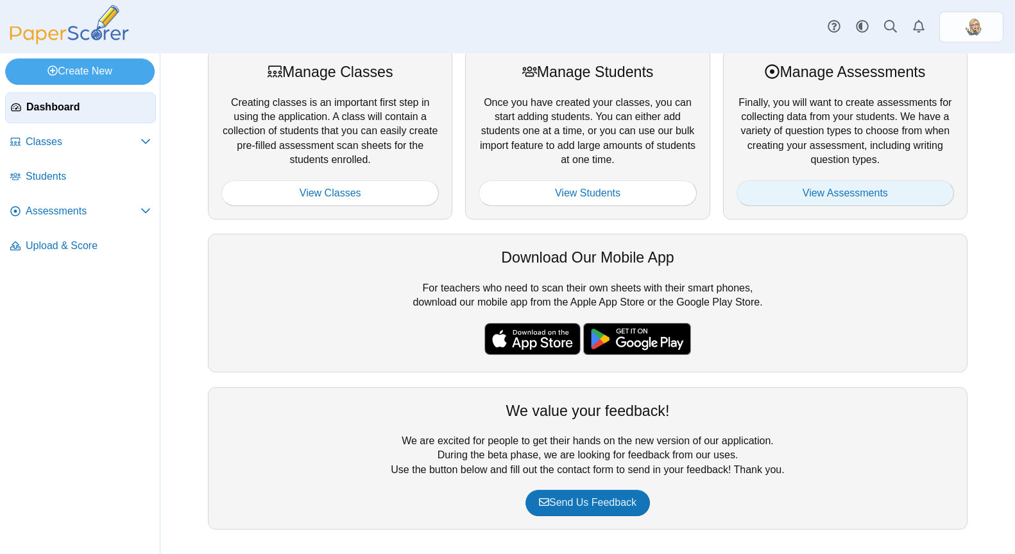
click at [812, 196] on link "View Assessments" at bounding box center [844, 193] width 217 height 26
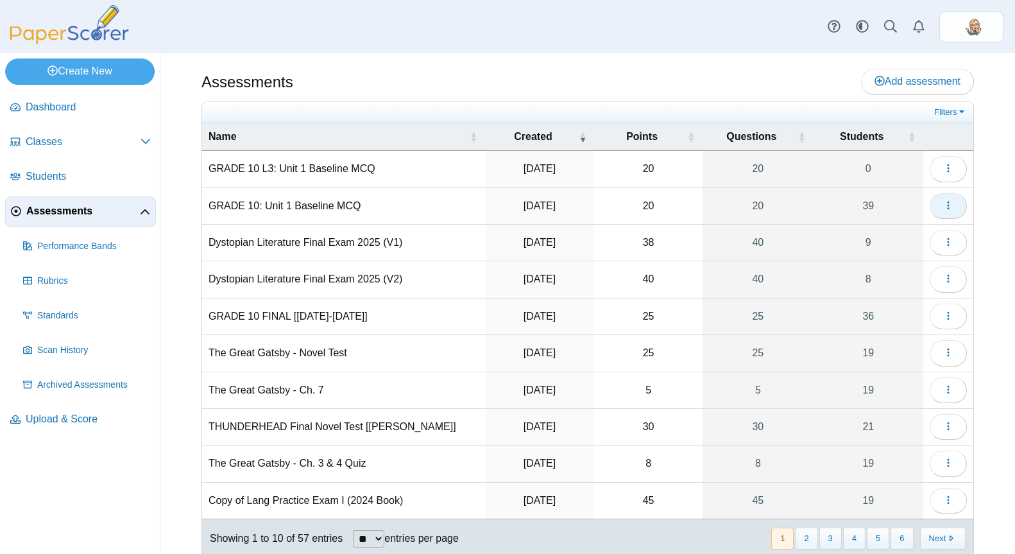
click at [929, 208] on button "button" at bounding box center [947, 206] width 37 height 26
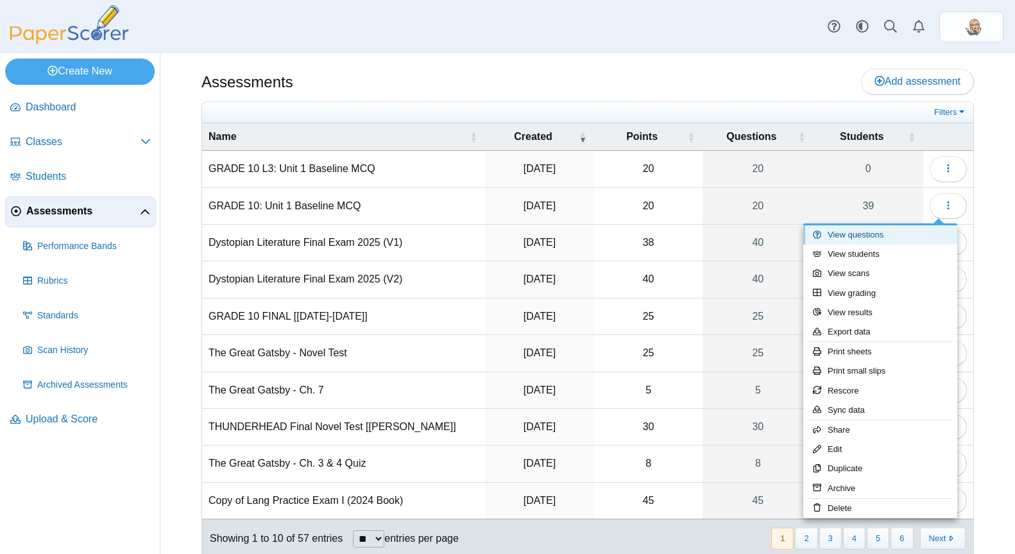
click at [874, 240] on link "View questions" at bounding box center [880, 234] width 154 height 19
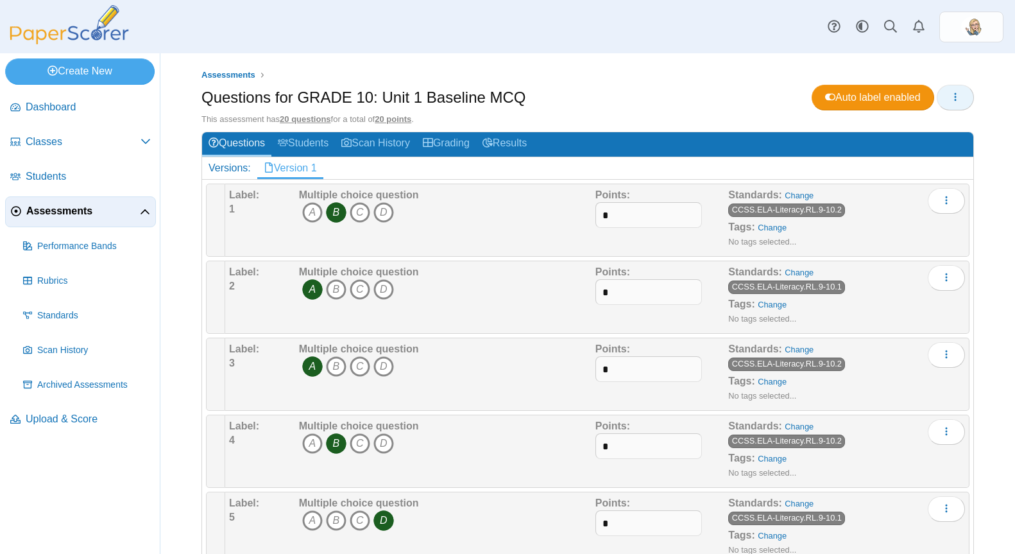
click at [950, 99] on icon "button" at bounding box center [955, 97] width 10 height 10
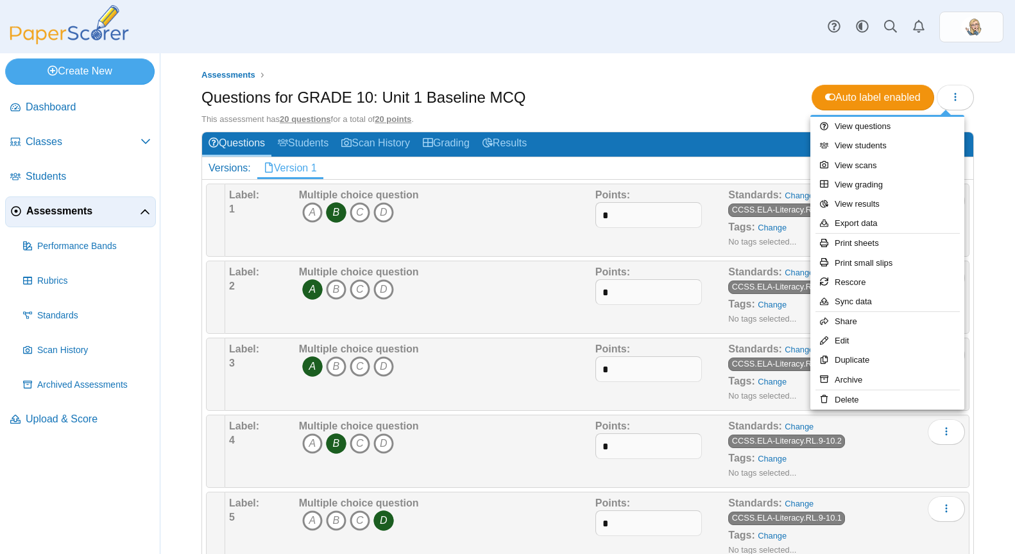
click at [747, 139] on h2 "Questions Students Scan History Grading Results" at bounding box center [587, 144] width 771 height 24
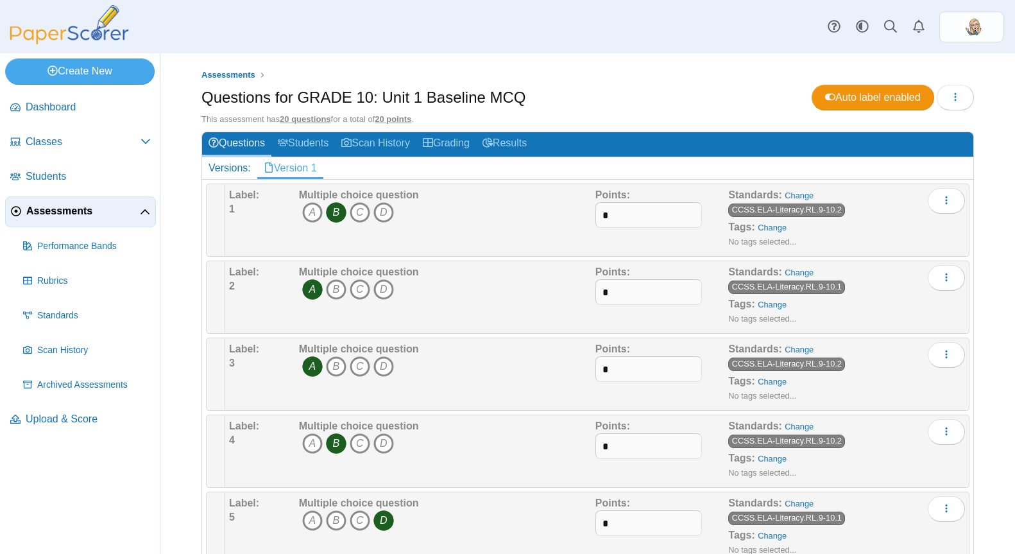
click at [981, 96] on div "Assessments Questions for GRADE 10: Unit 1 Baseline MCQ Auto label enabled . 1 A" at bounding box center [587, 303] width 854 height 500
click at [956, 96] on button "button" at bounding box center [954, 98] width 37 height 26
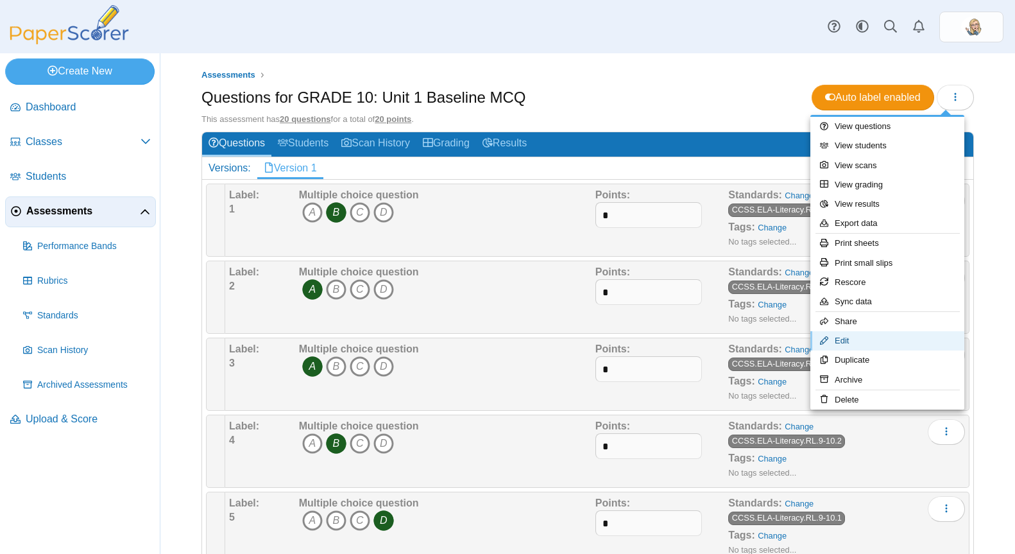
click at [892, 346] on link "Edit" at bounding box center [887, 340] width 154 height 19
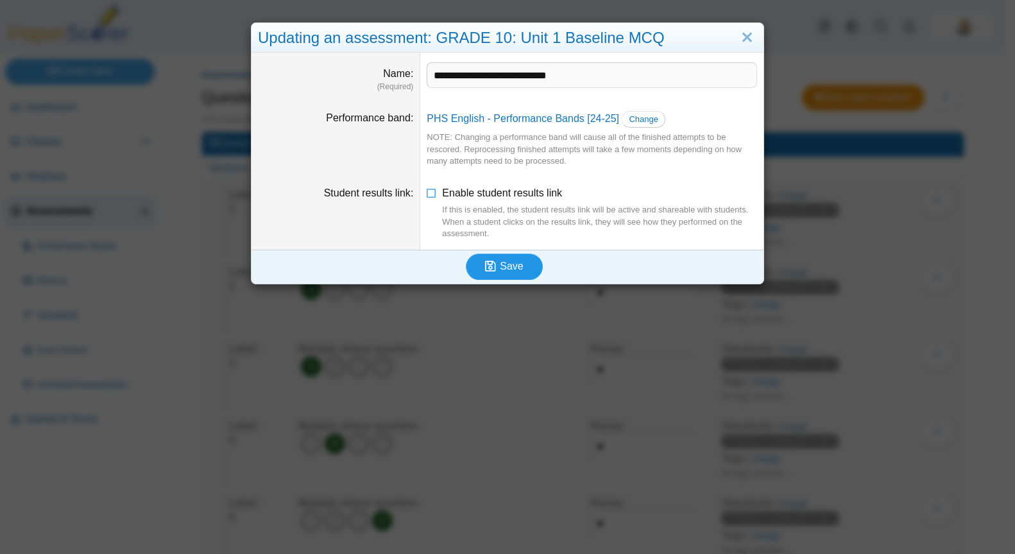
click at [485, 264] on icon "submit" at bounding box center [490, 266] width 11 height 12
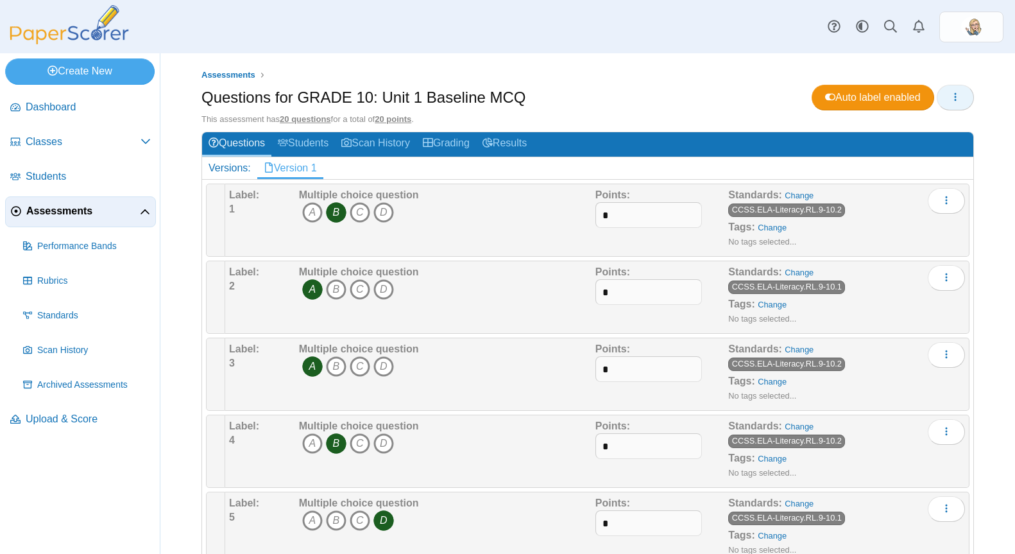
click at [936, 97] on button "button" at bounding box center [954, 98] width 37 height 26
click at [938, 98] on button "button" at bounding box center [954, 98] width 37 height 26
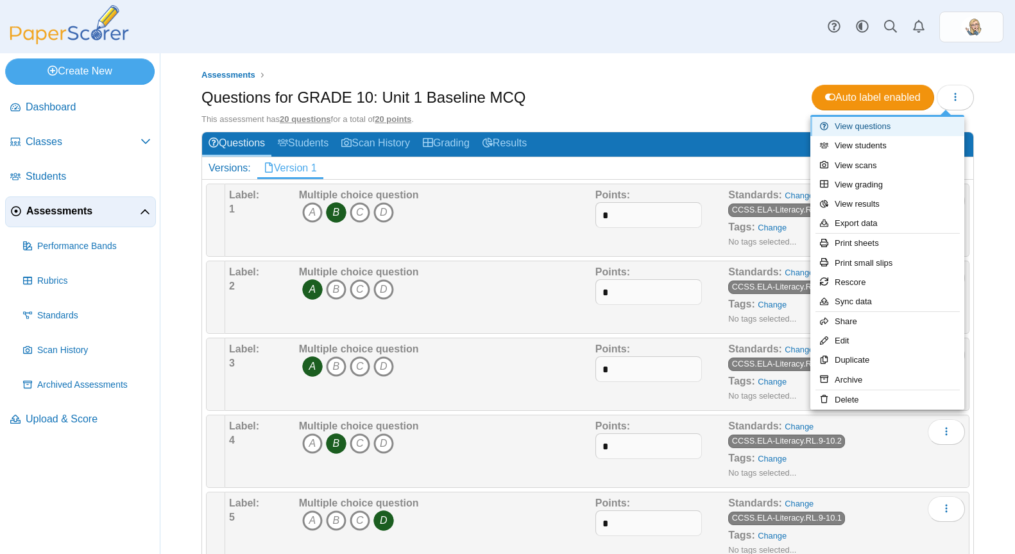
click at [861, 130] on link "View questions" at bounding box center [887, 126] width 154 height 19
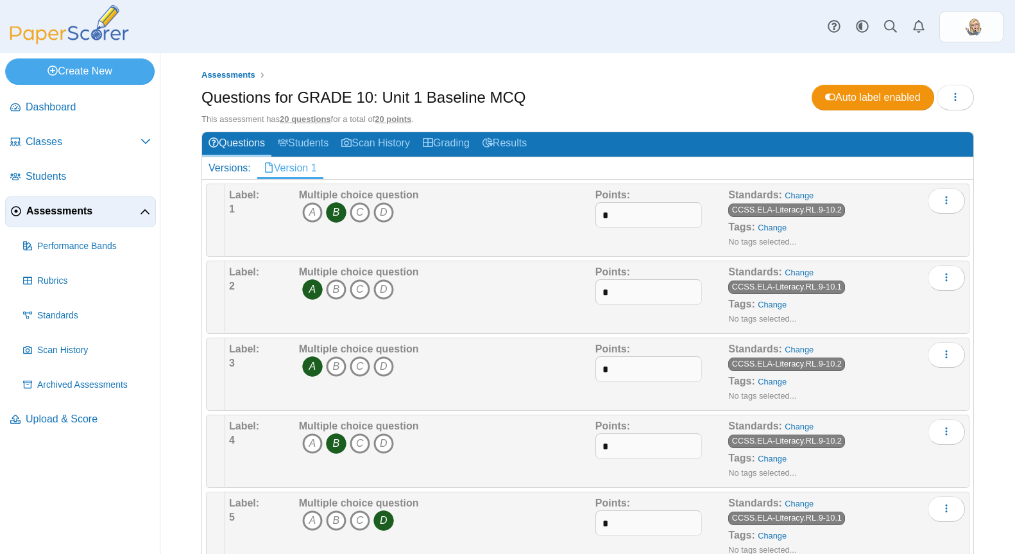
click at [563, 173] on h2 "Versions: Version 1" at bounding box center [587, 168] width 771 height 22
click at [295, 169] on link "Version 1" at bounding box center [290, 168] width 66 height 22
click at [533, 146] on link "Results" at bounding box center [504, 144] width 57 height 24
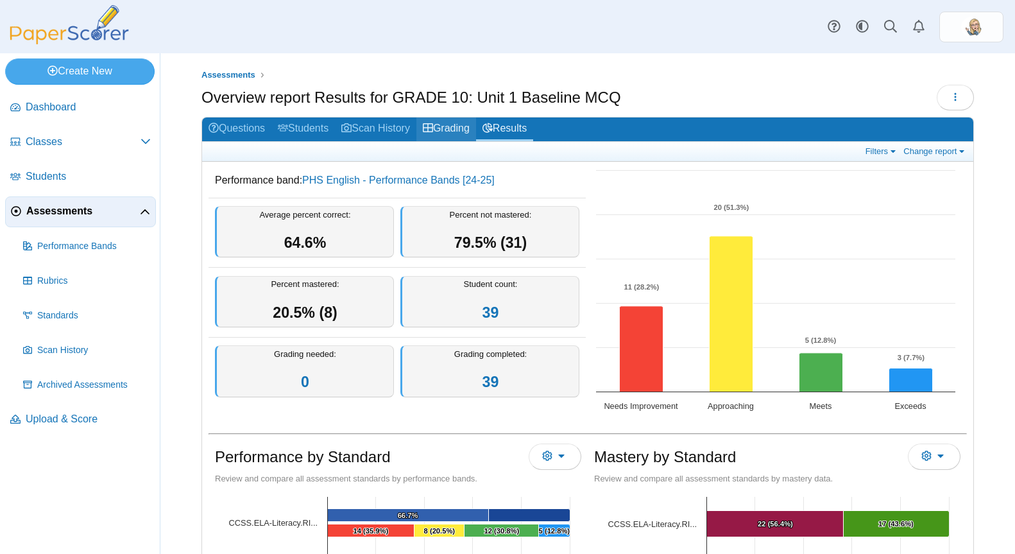
click at [461, 133] on link "Grading" at bounding box center [446, 129] width 60 height 24
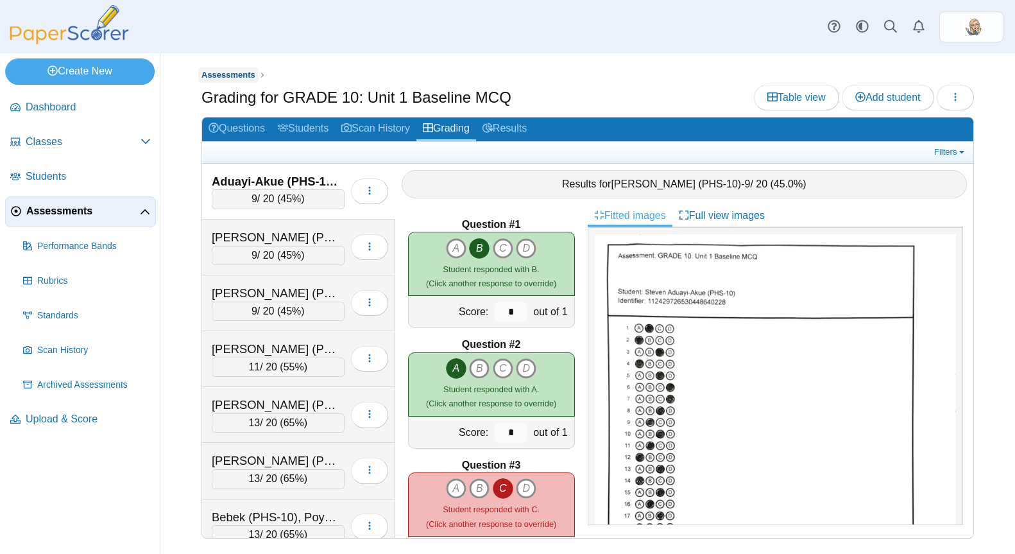
click at [228, 77] on span "Assessments" at bounding box center [228, 75] width 54 height 10
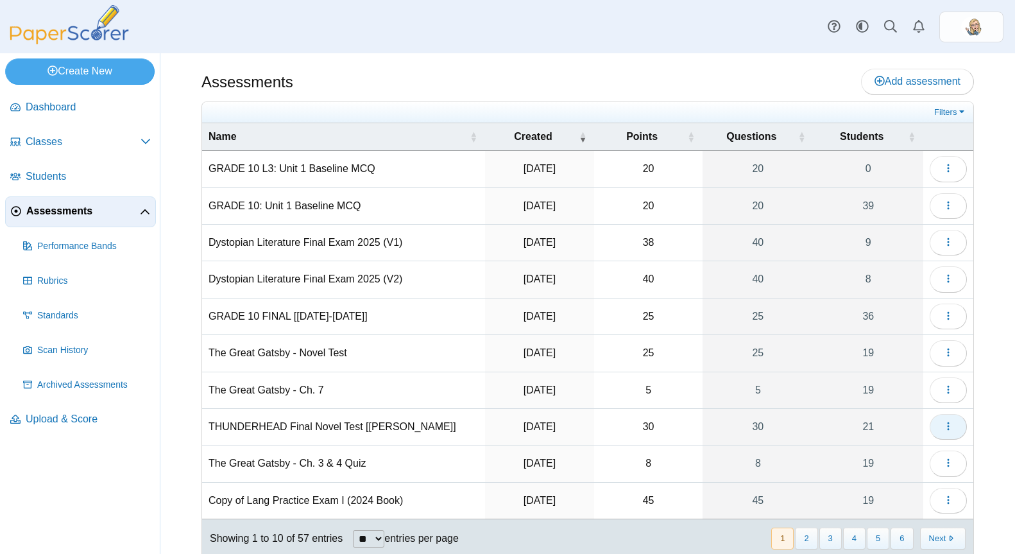
click at [931, 433] on button "button" at bounding box center [947, 427] width 37 height 26
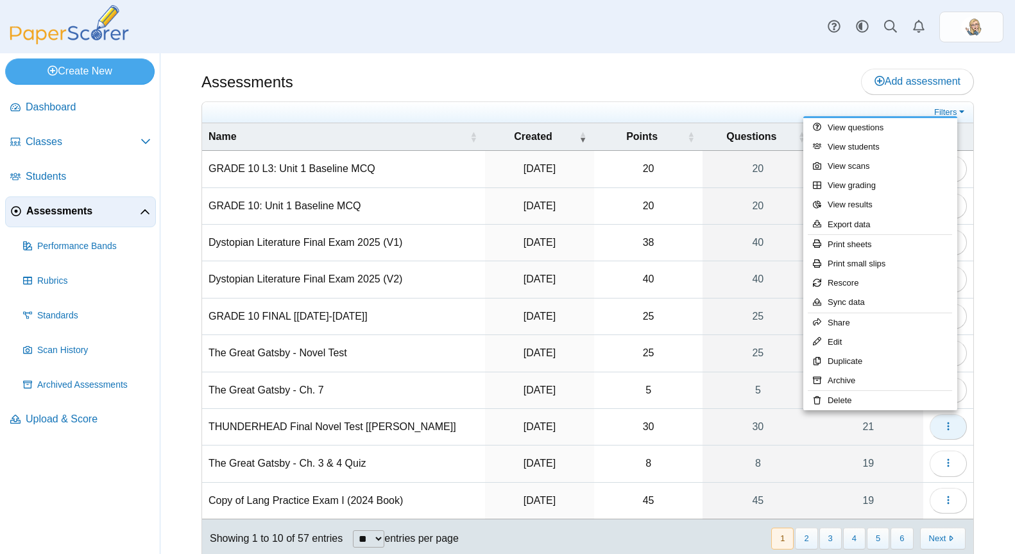
click at [929, 436] on button "button" at bounding box center [947, 427] width 37 height 26
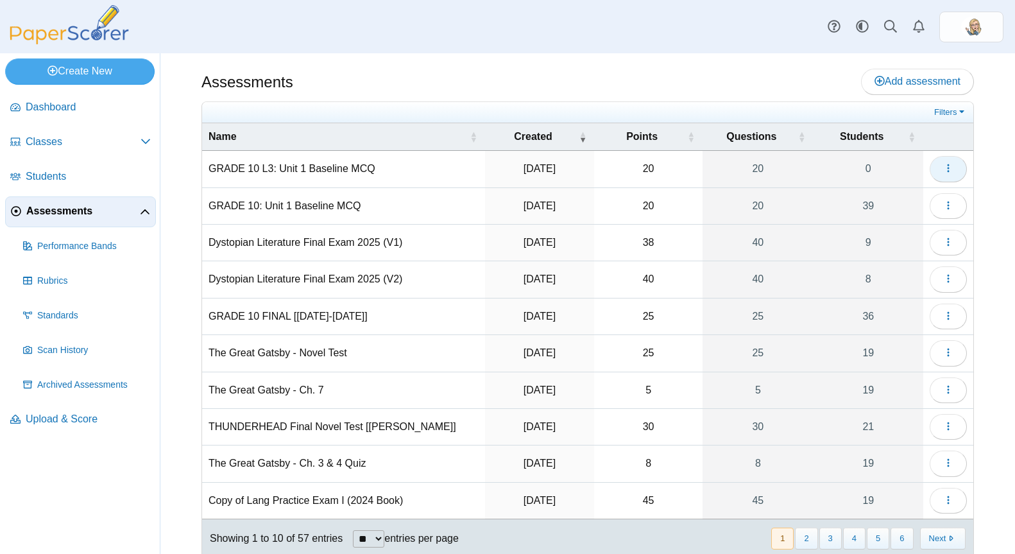
click at [929, 162] on button "button" at bounding box center [947, 169] width 37 height 26
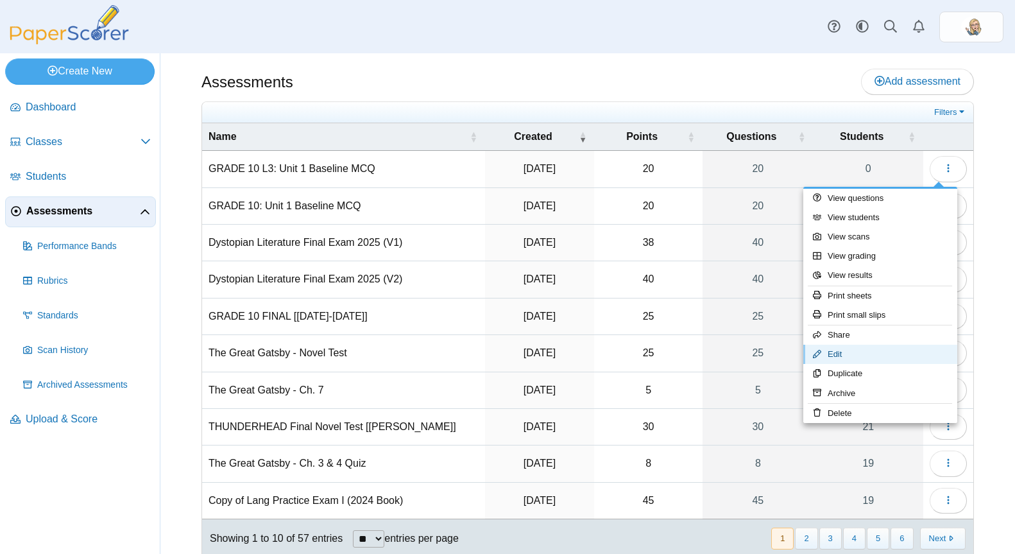
click at [861, 353] on link "Edit" at bounding box center [880, 353] width 154 height 19
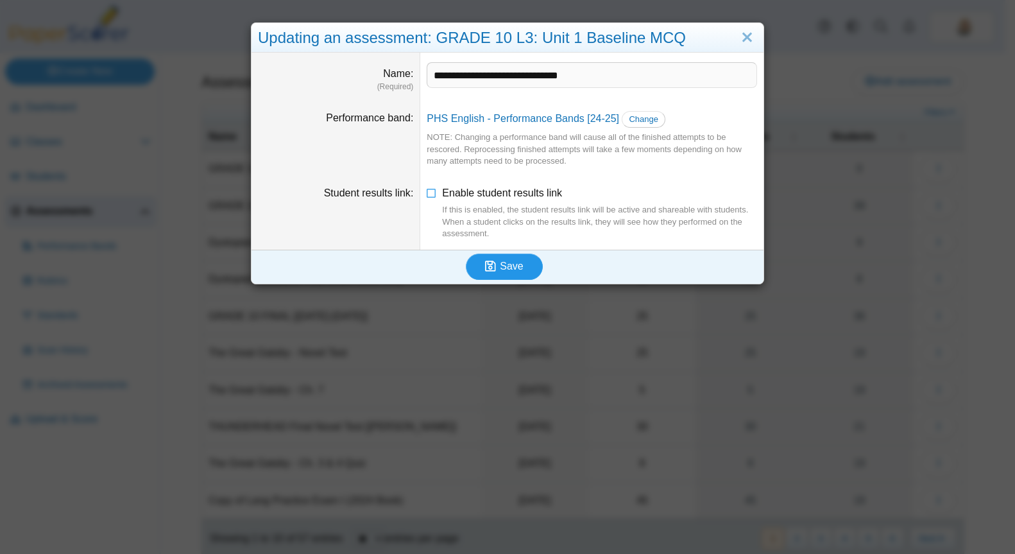
click at [505, 264] on span "Save" at bounding box center [511, 265] width 23 height 11
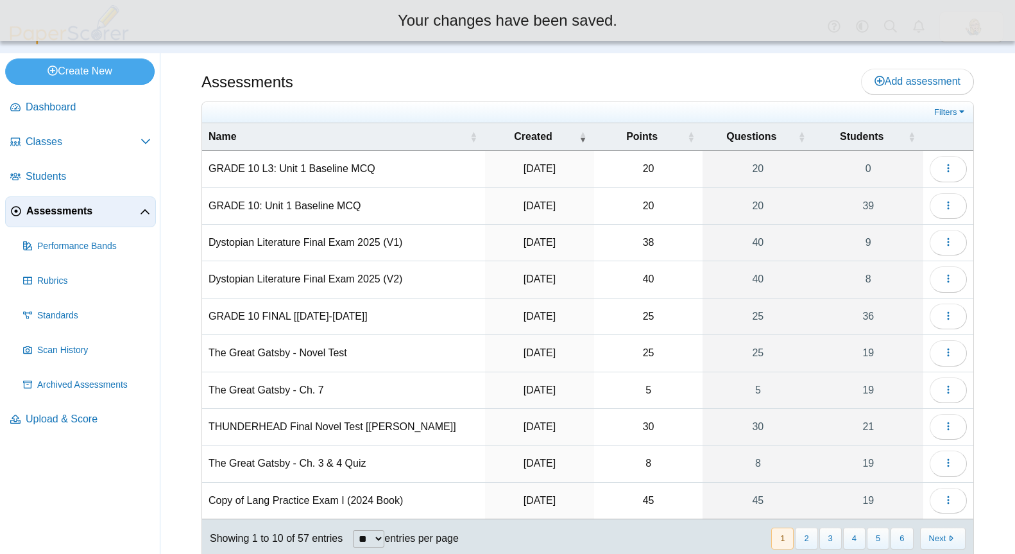
click at [346, 157] on td "GRADE 10 L3: Unit 1 Baseline MCQ" at bounding box center [343, 169] width 283 height 37
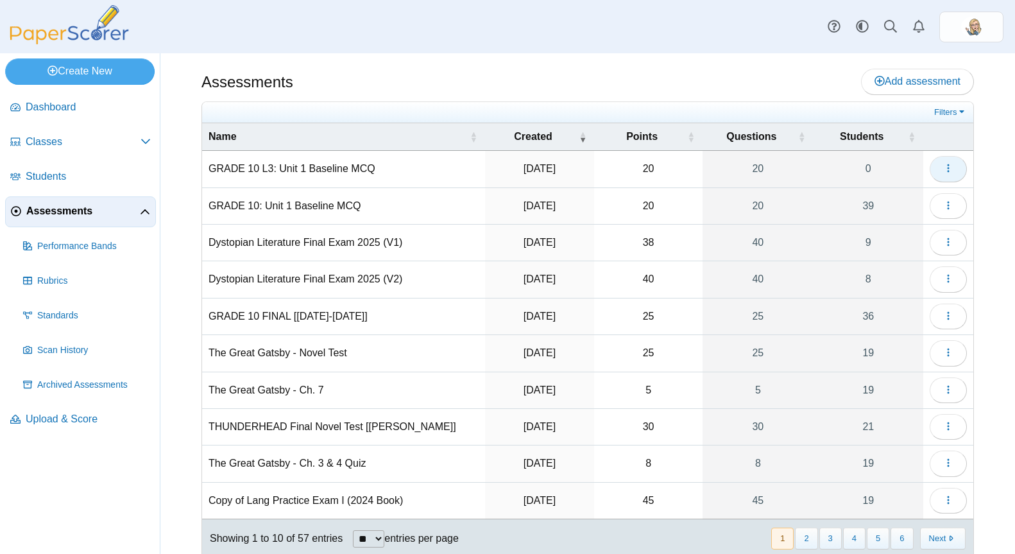
click at [932, 171] on button "button" at bounding box center [947, 169] width 37 height 26
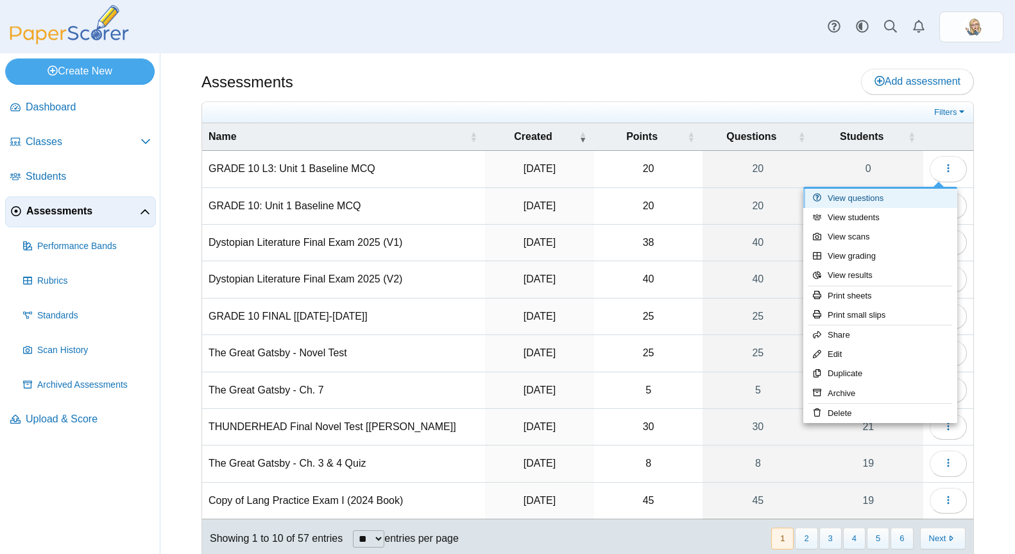
click at [856, 200] on link "View questions" at bounding box center [880, 198] width 154 height 19
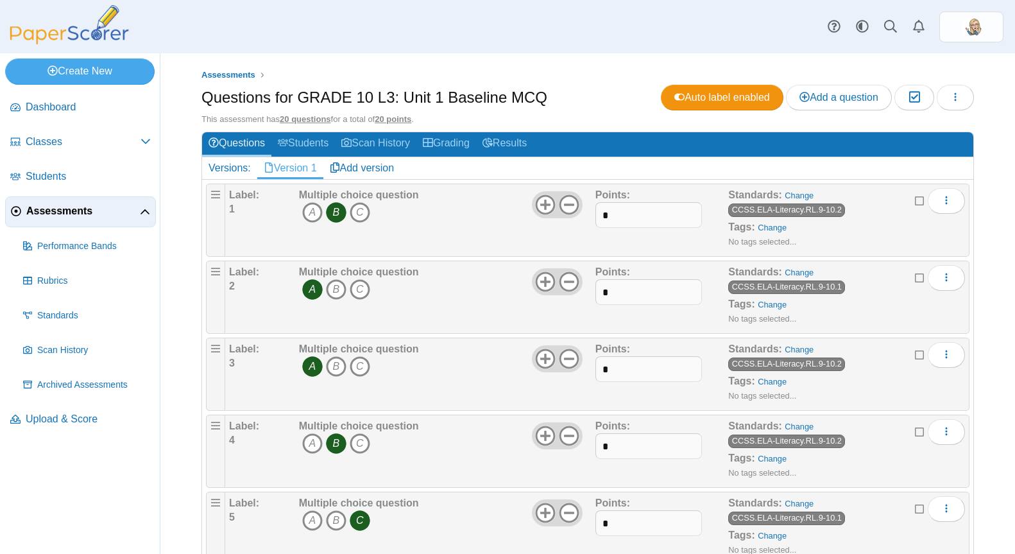
click at [963, 92] on div "Auto label enabled Add a question Moderation 0 Loading…" at bounding box center [817, 98] width 313 height 26
click at [953, 95] on button "button" at bounding box center [954, 98] width 37 height 26
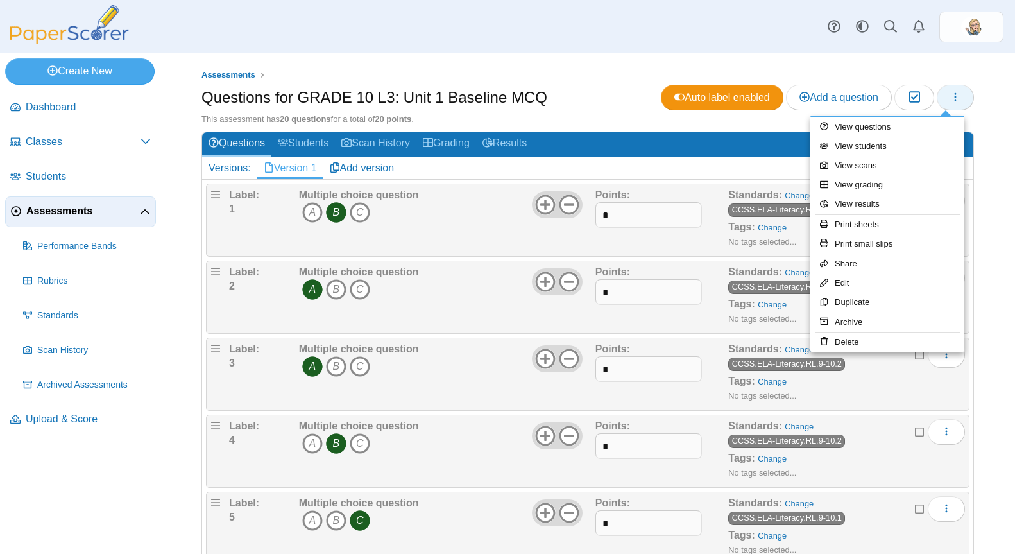
click at [951, 99] on button "button" at bounding box center [954, 98] width 37 height 26
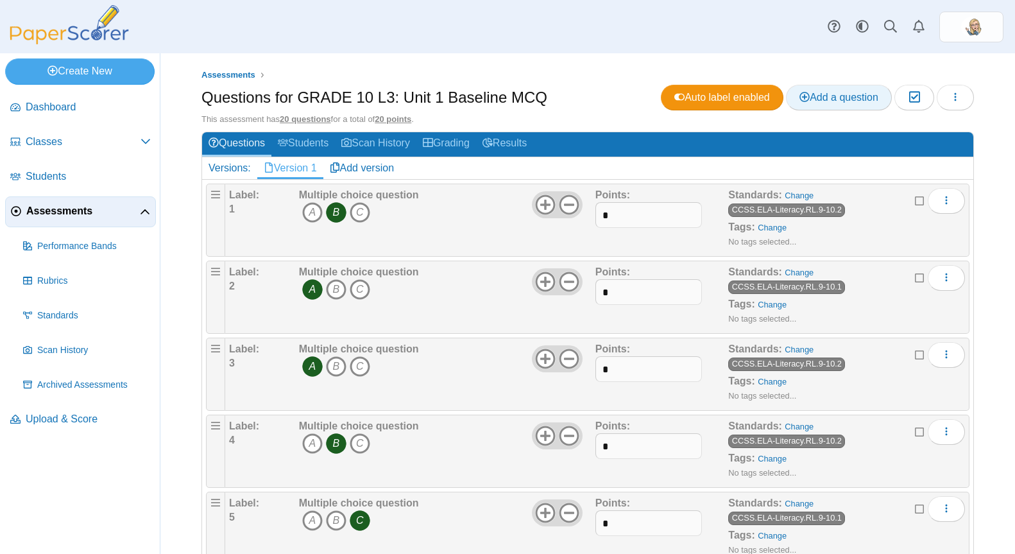
click at [822, 103] on link "Add a question" at bounding box center [839, 98] width 106 height 26
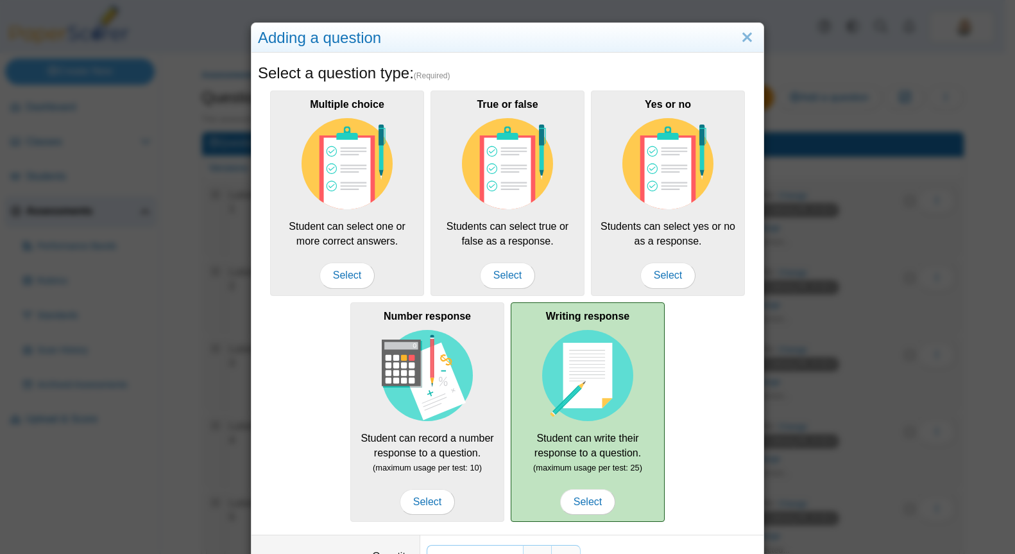
scroll to position [94, 0]
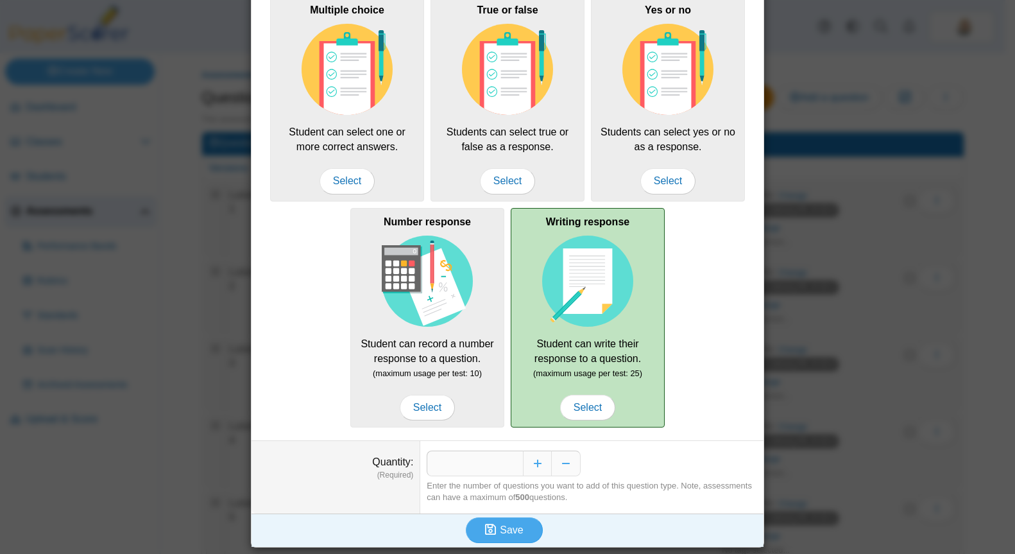
click at [586, 387] on div "Writing response Student can write their response to a question. (maximum usage…" at bounding box center [588, 317] width 154 height 219
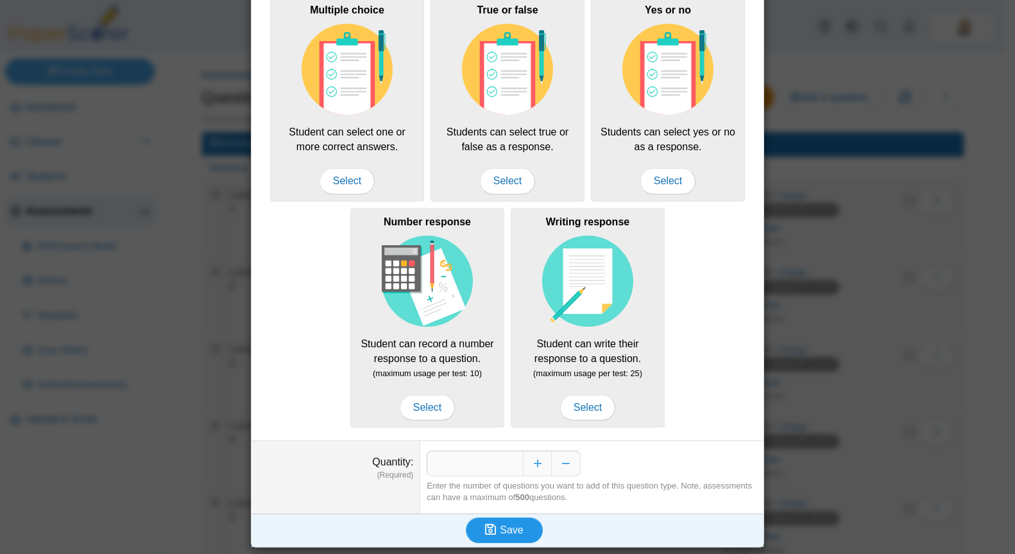
drag, startPoint x: 499, startPoint y: 527, endPoint x: 666, endPoint y: 363, distance: 234.0
click at [666, 363] on form "Select a question type: (Required) Multiple choice Student can select one or mo…" at bounding box center [507, 252] width 512 height 588
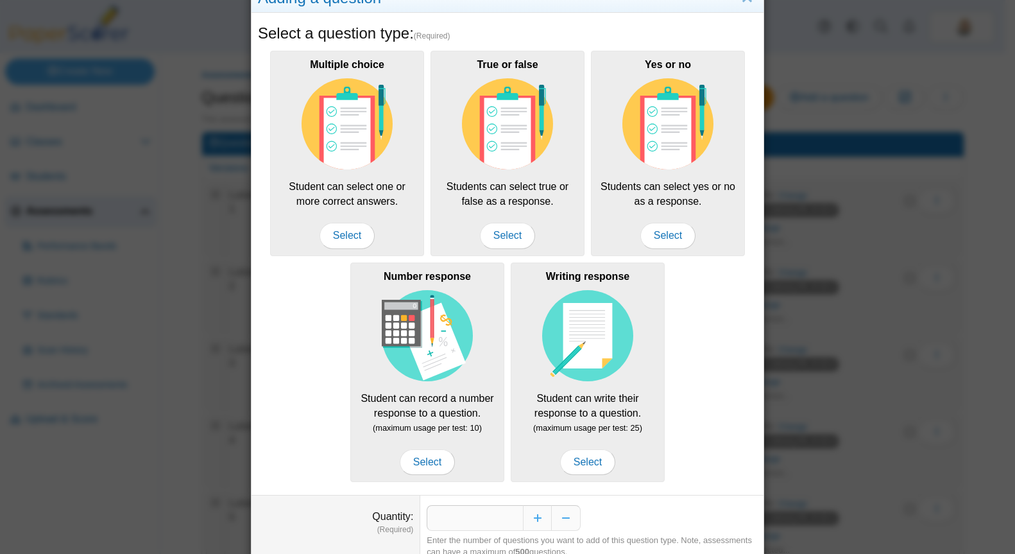
scroll to position [0, 0]
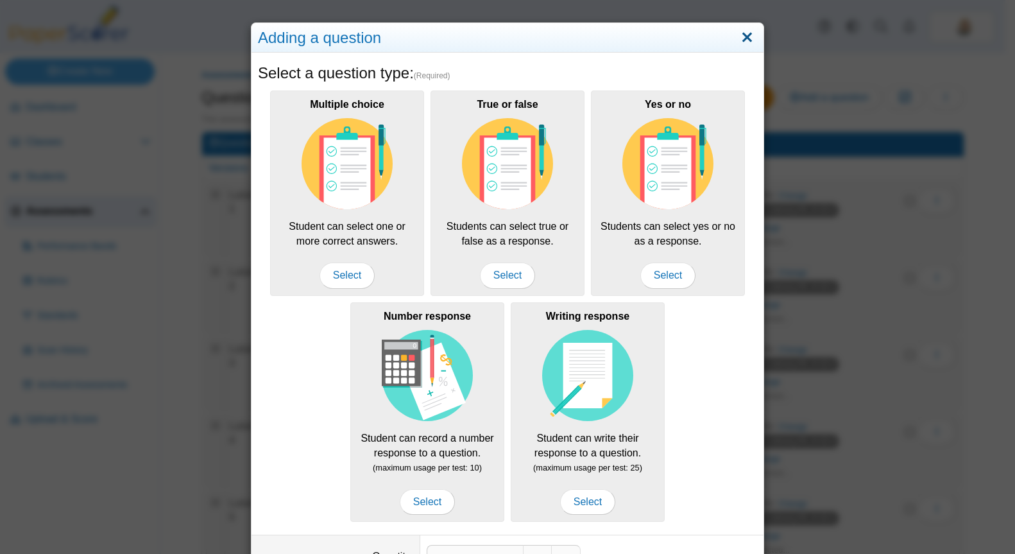
click at [749, 41] on link "Close" at bounding box center [747, 38] width 20 height 22
